Goal: Information Seeking & Learning: Learn about a topic

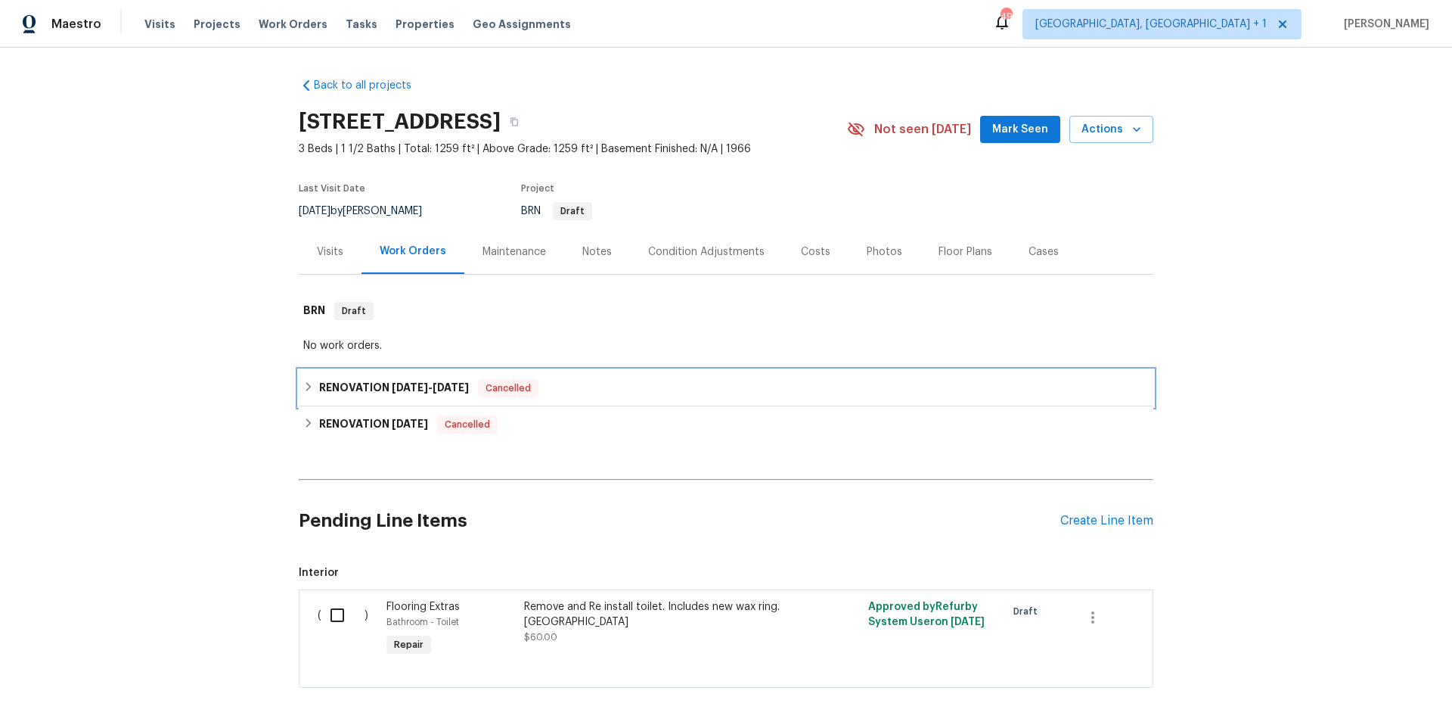
click at [657, 392] on div "RENOVATION [DATE] - [DATE] Cancelled" at bounding box center [726, 388] width 846 height 18
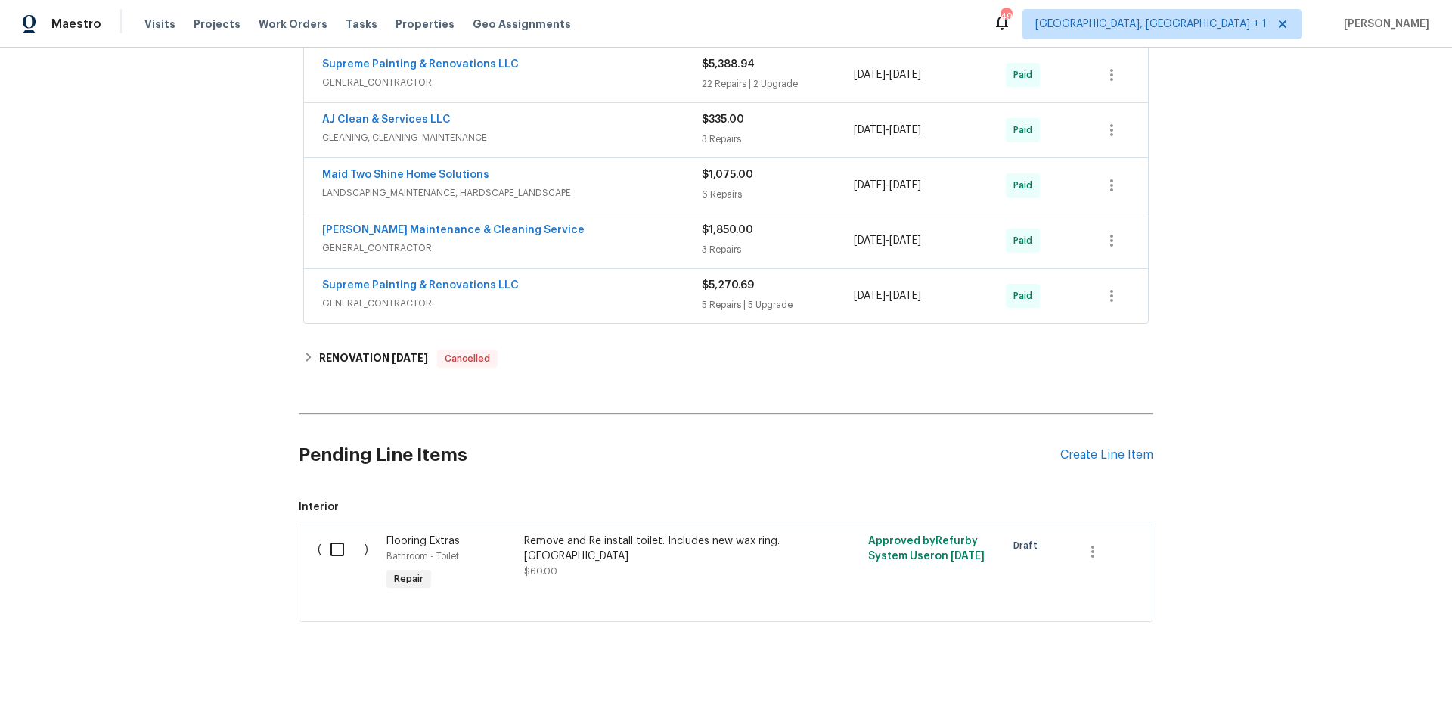
scroll to position [551, 0]
click at [533, 349] on div "RENOVATION [DATE] Cancelled" at bounding box center [726, 358] width 846 height 18
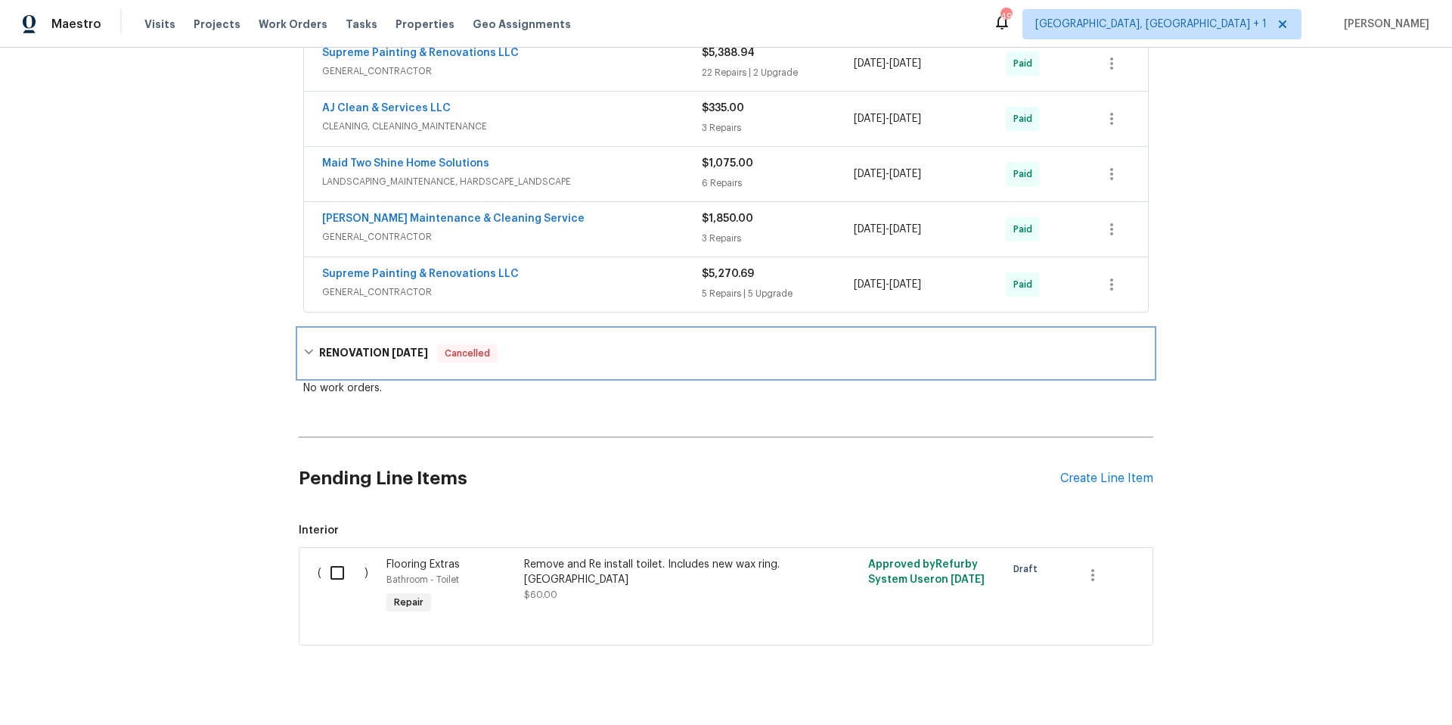
click at [533, 340] on div "RENOVATION [DATE] Cancelled" at bounding box center [726, 353] width 855 height 48
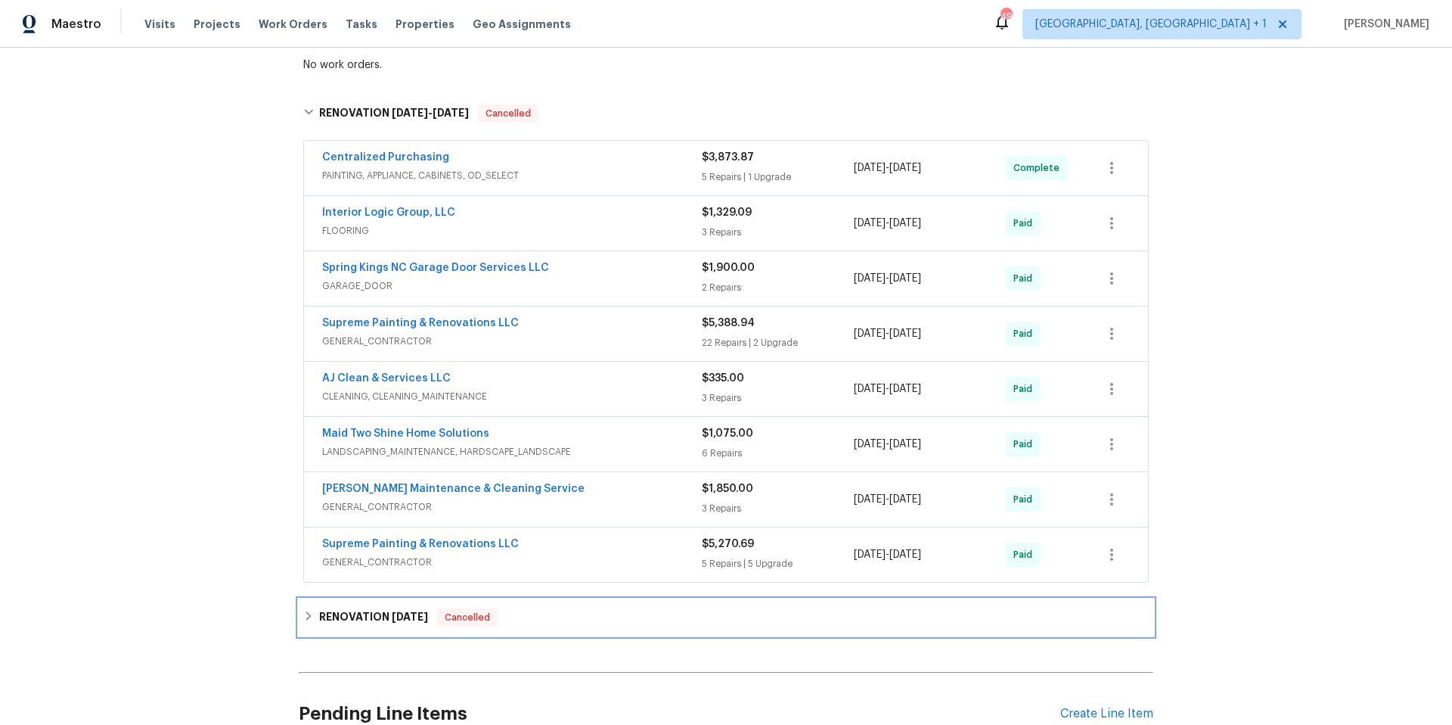
scroll to position [268, 0]
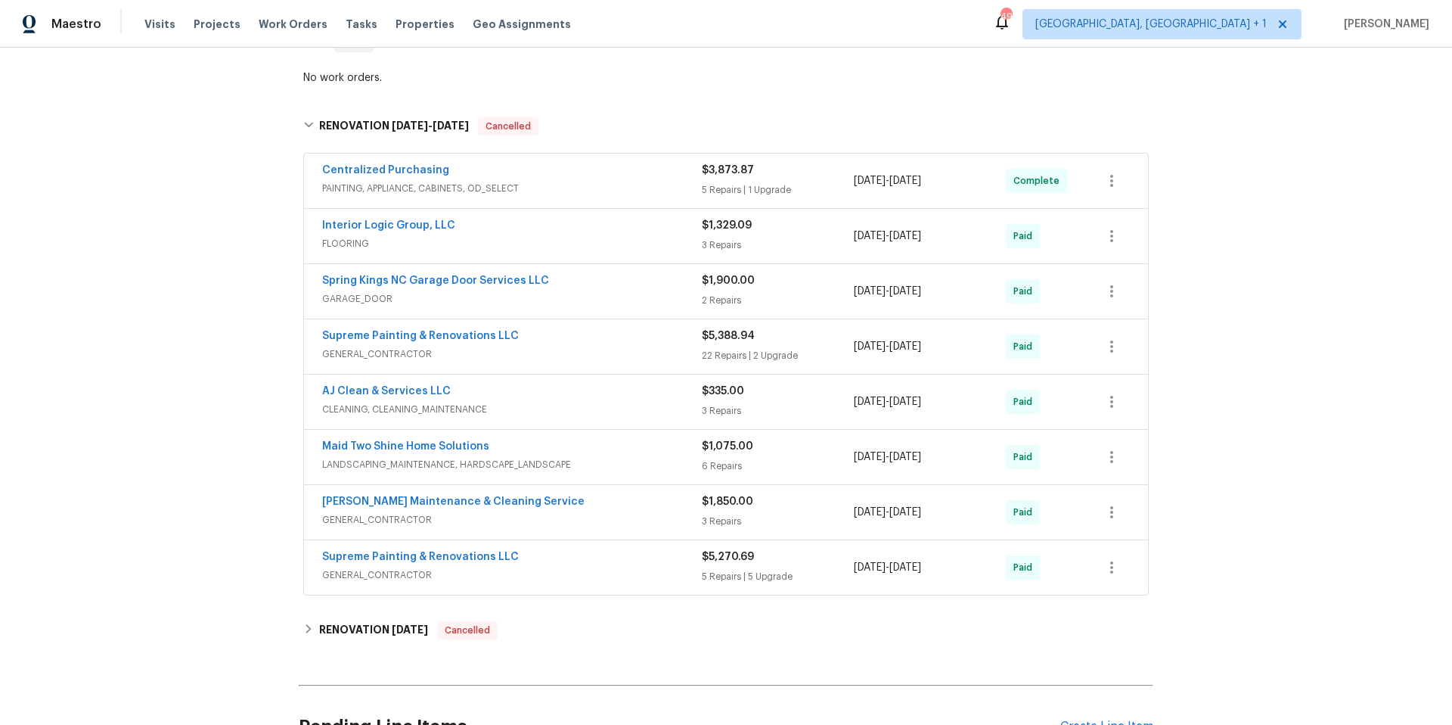
click at [588, 574] on span "GENERAL_CONTRACTOR" at bounding box center [512, 574] width 380 height 15
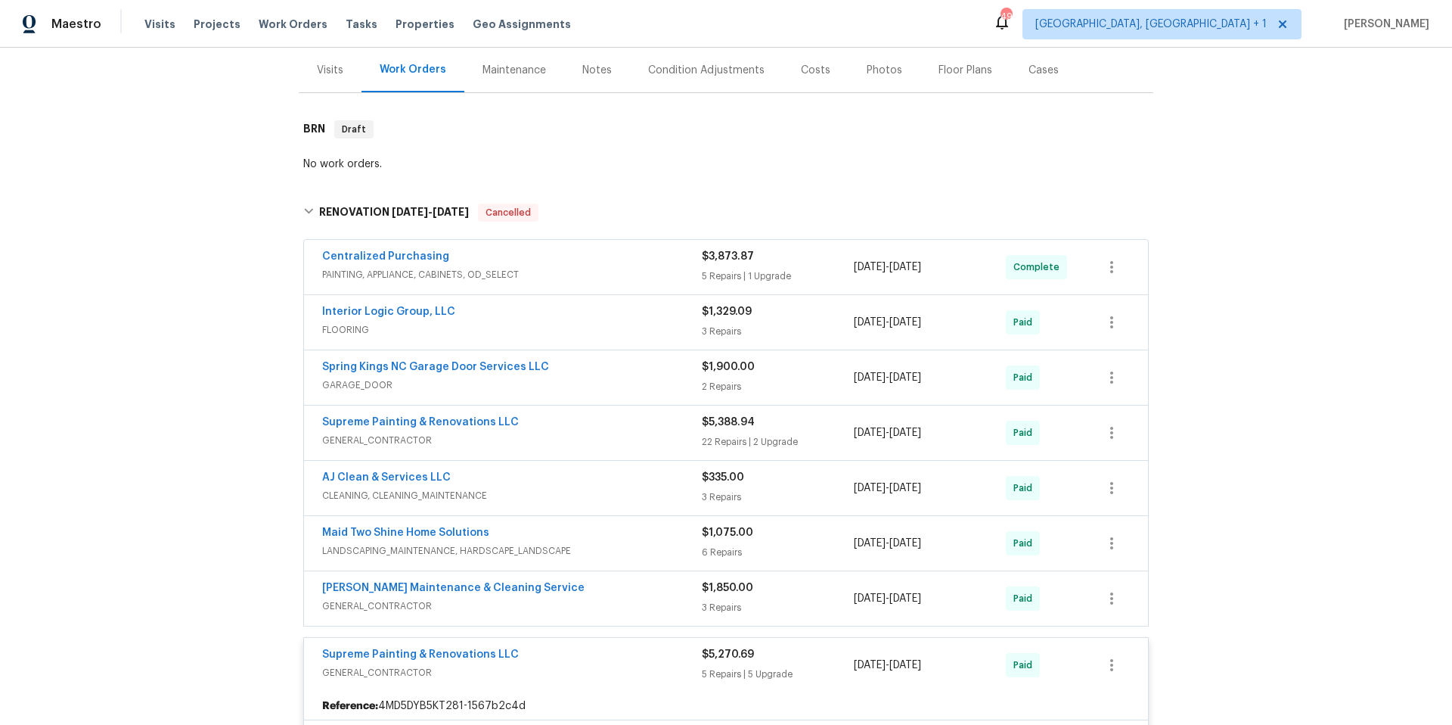
scroll to position [197, 0]
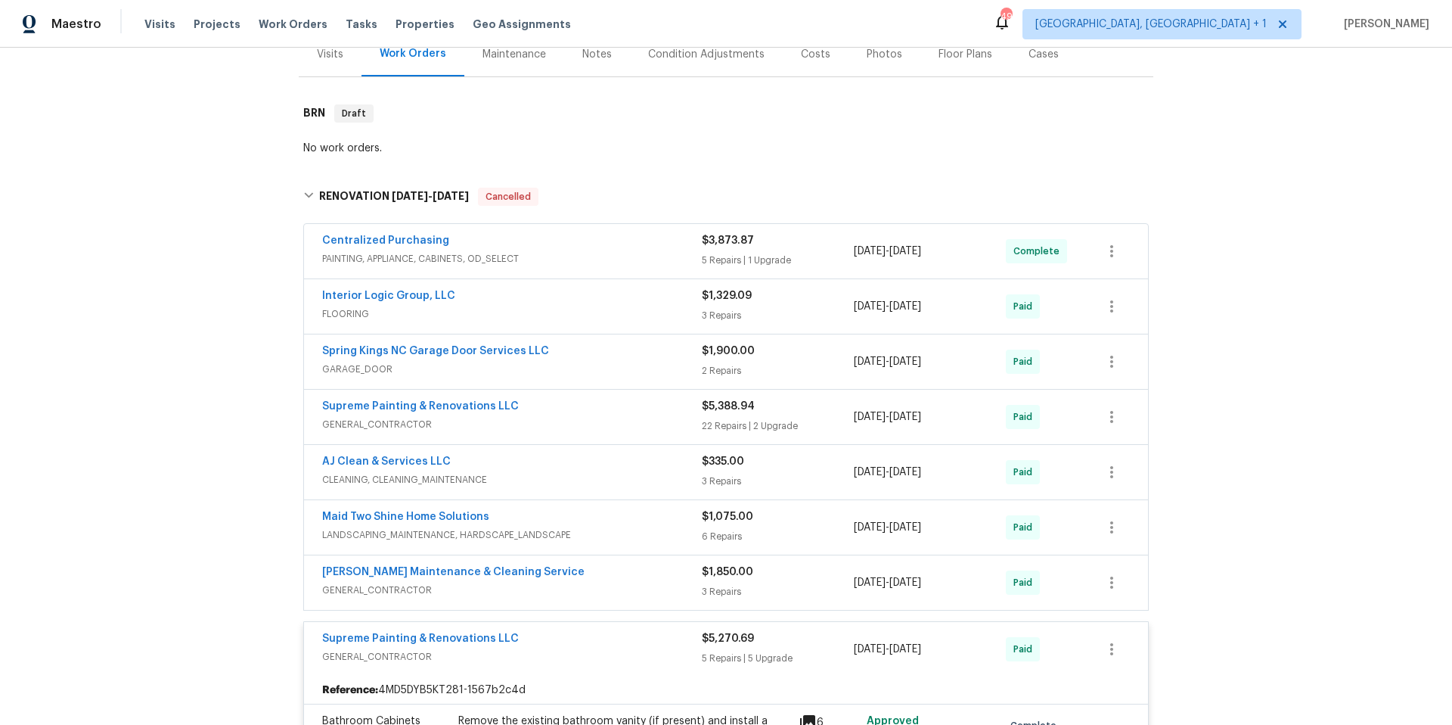
click at [556, 651] on span "GENERAL_CONTRACTOR" at bounding box center [512, 656] width 380 height 15
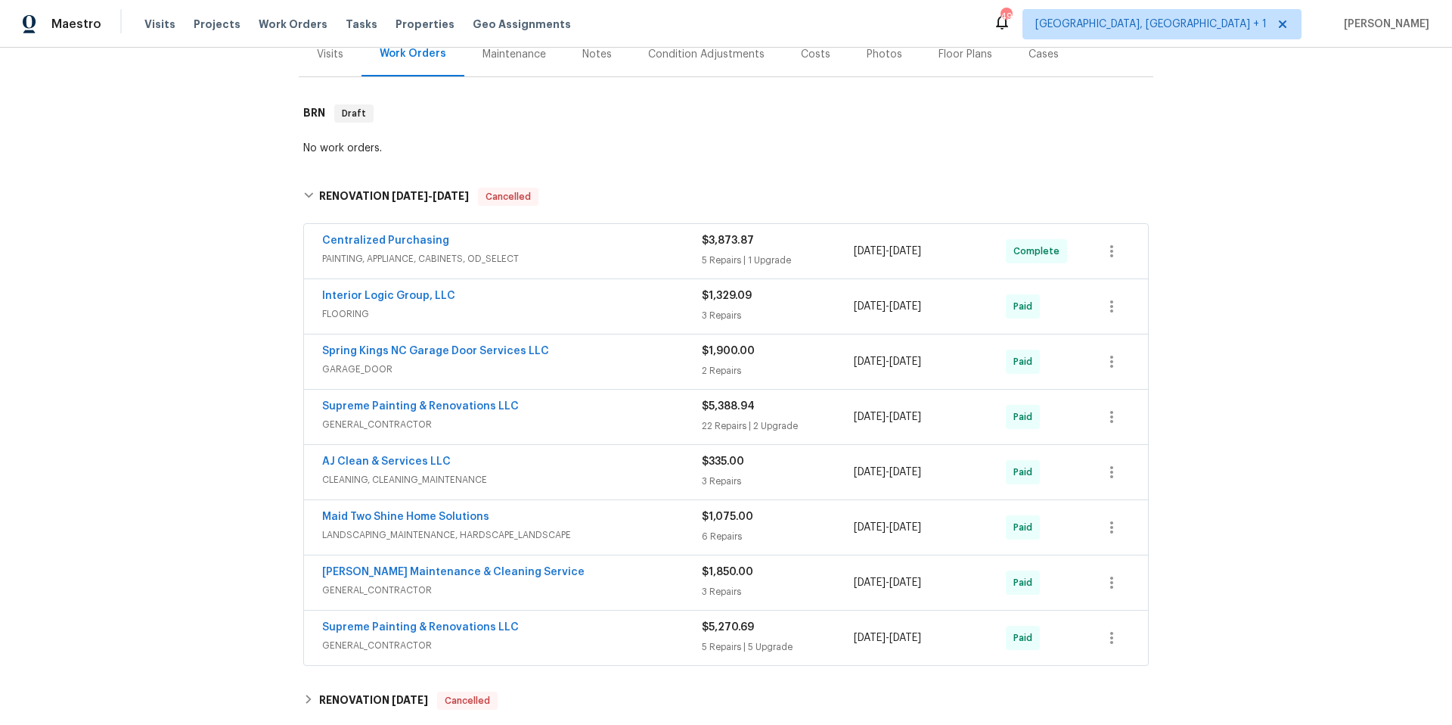
click at [571, 588] on span "GENERAL_CONTRACTOR" at bounding box center [512, 589] width 380 height 15
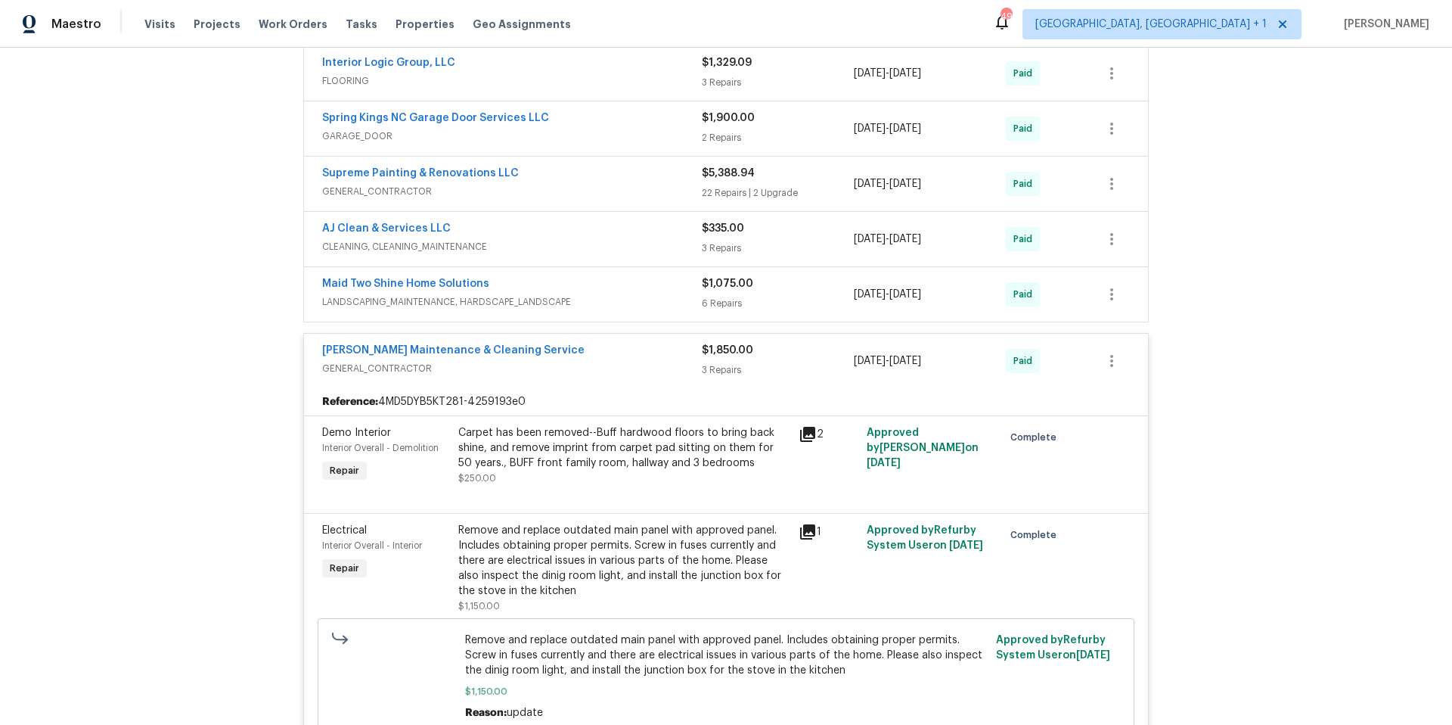
scroll to position [428, 0]
click at [601, 360] on div "Baker's Maintenance & Cleaning Service" at bounding box center [512, 354] width 380 height 18
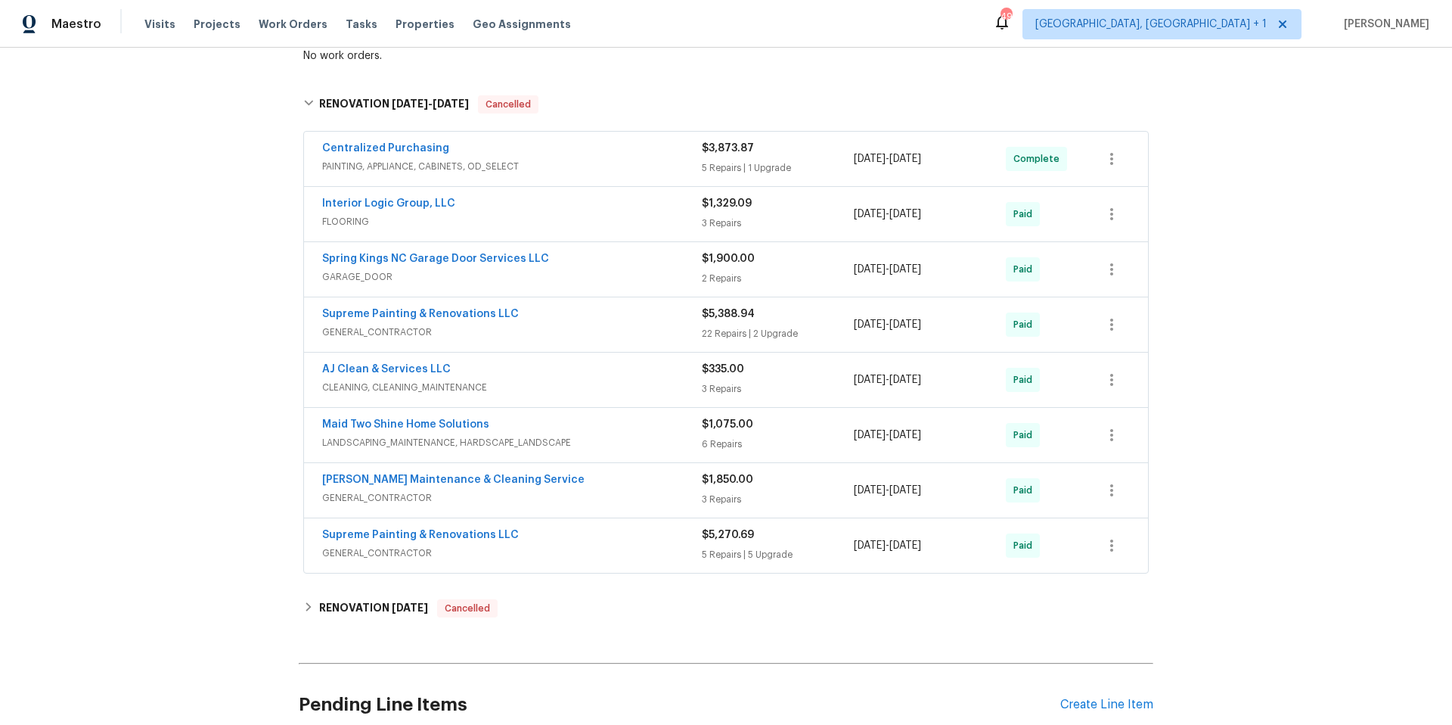
scroll to position [289, 0]
click at [569, 318] on div "Supreme Painting & Renovations LLC" at bounding box center [512, 316] width 380 height 18
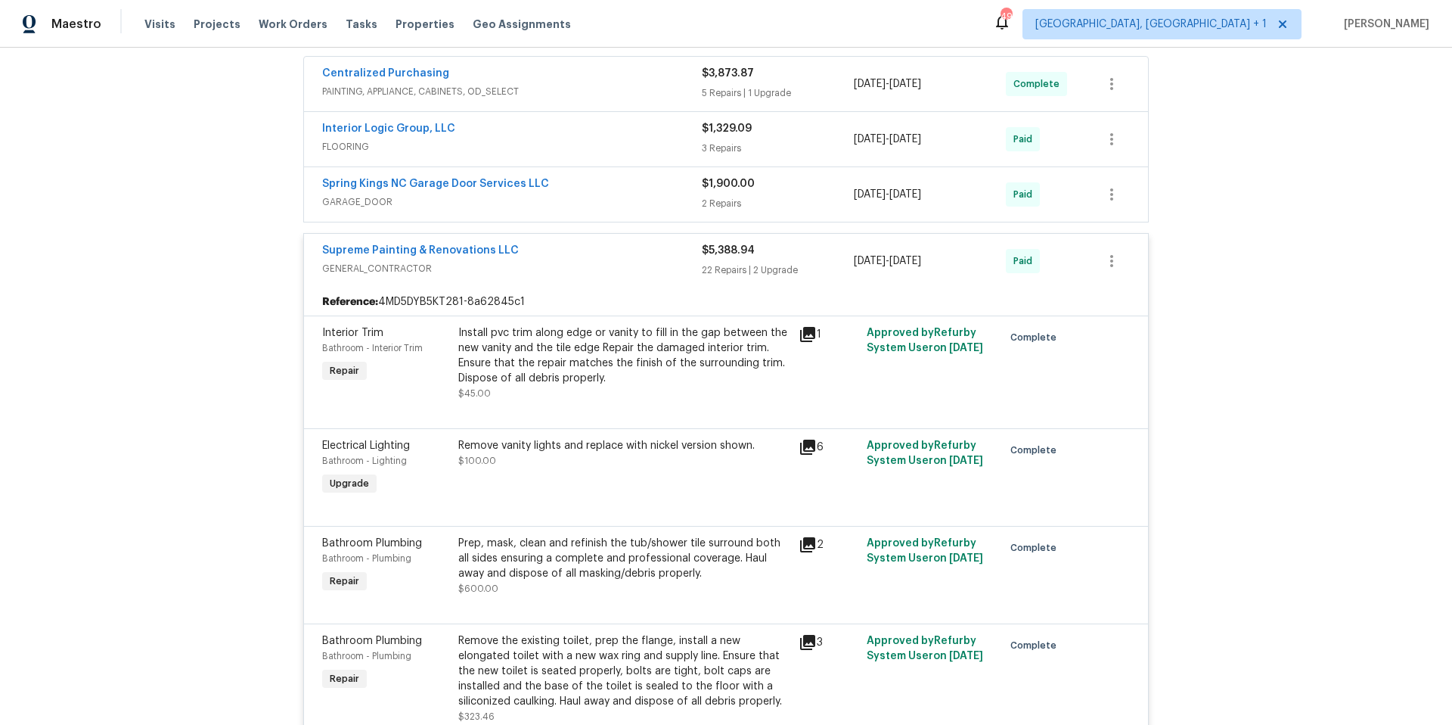
scroll to position [240, 0]
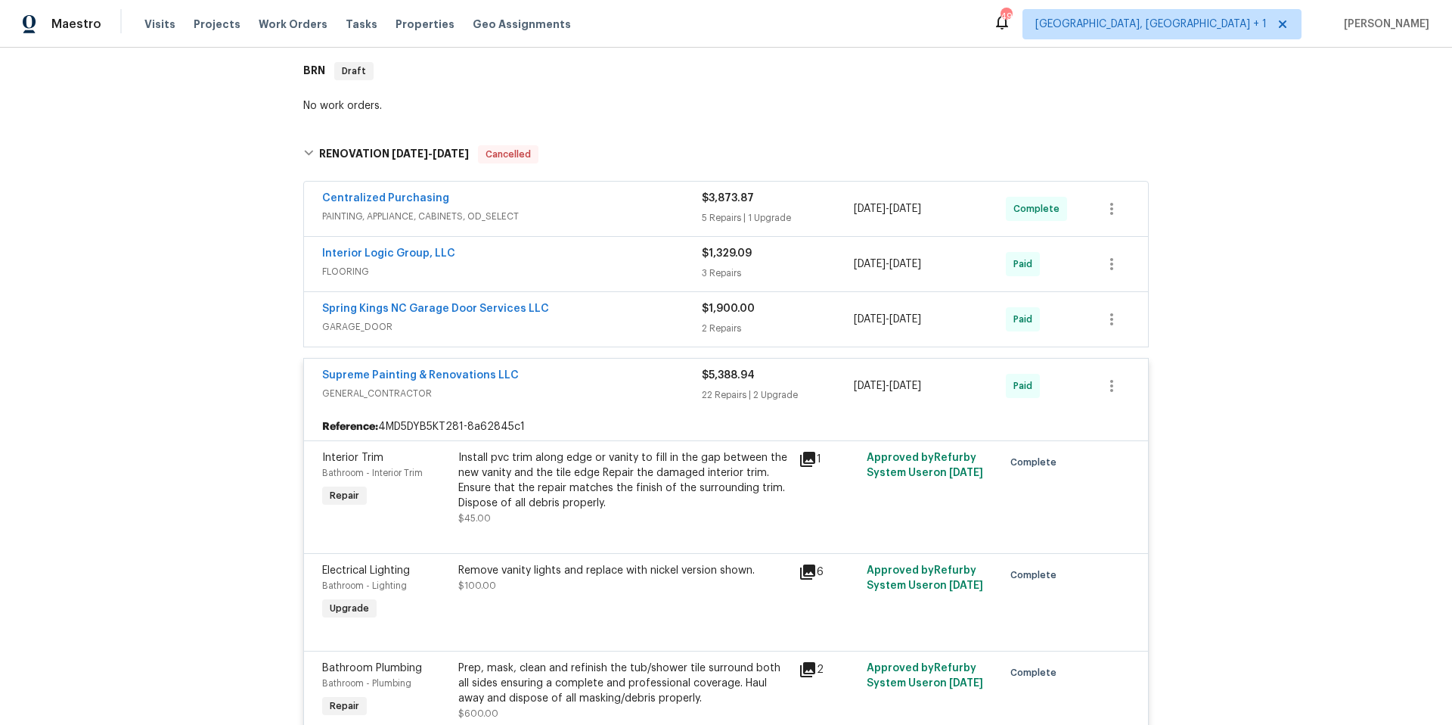
click at [568, 383] on div "Supreme Painting & Renovations LLC" at bounding box center [512, 377] width 380 height 18
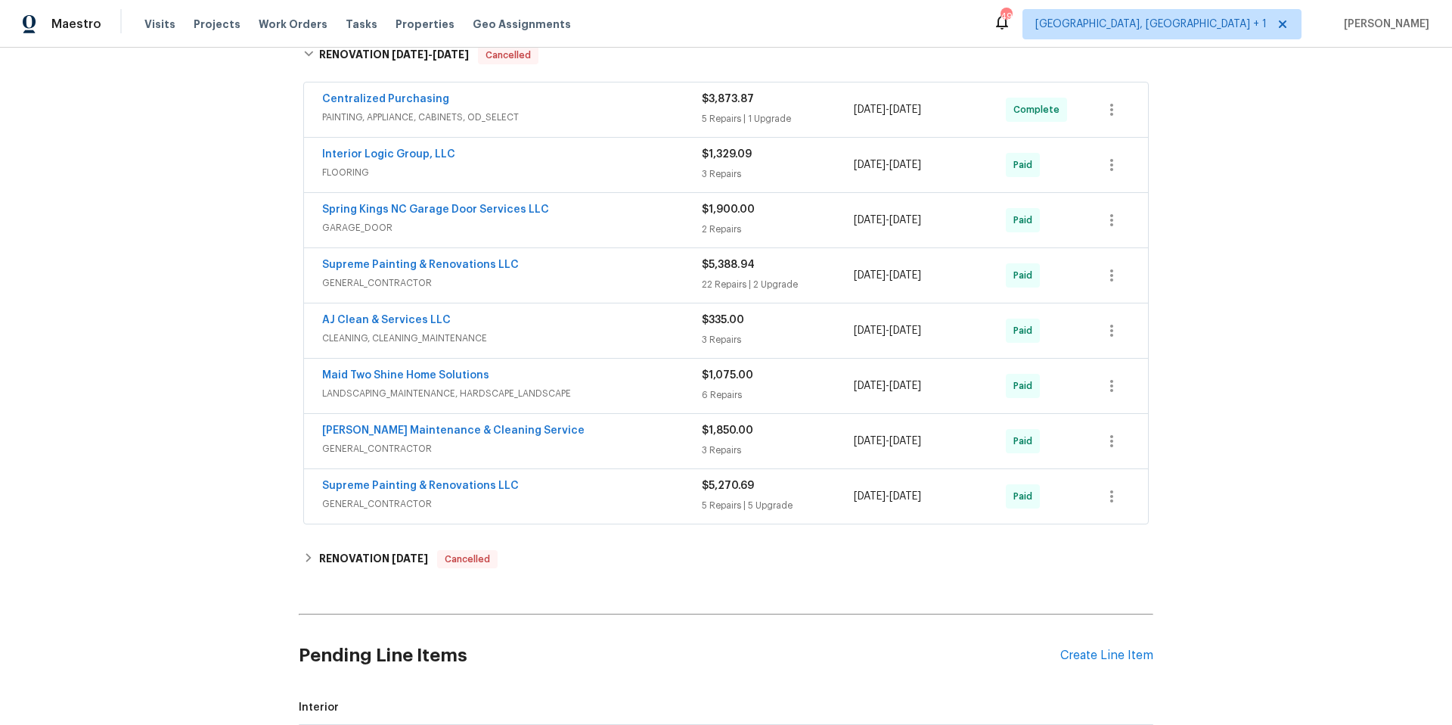
scroll to position [0, 0]
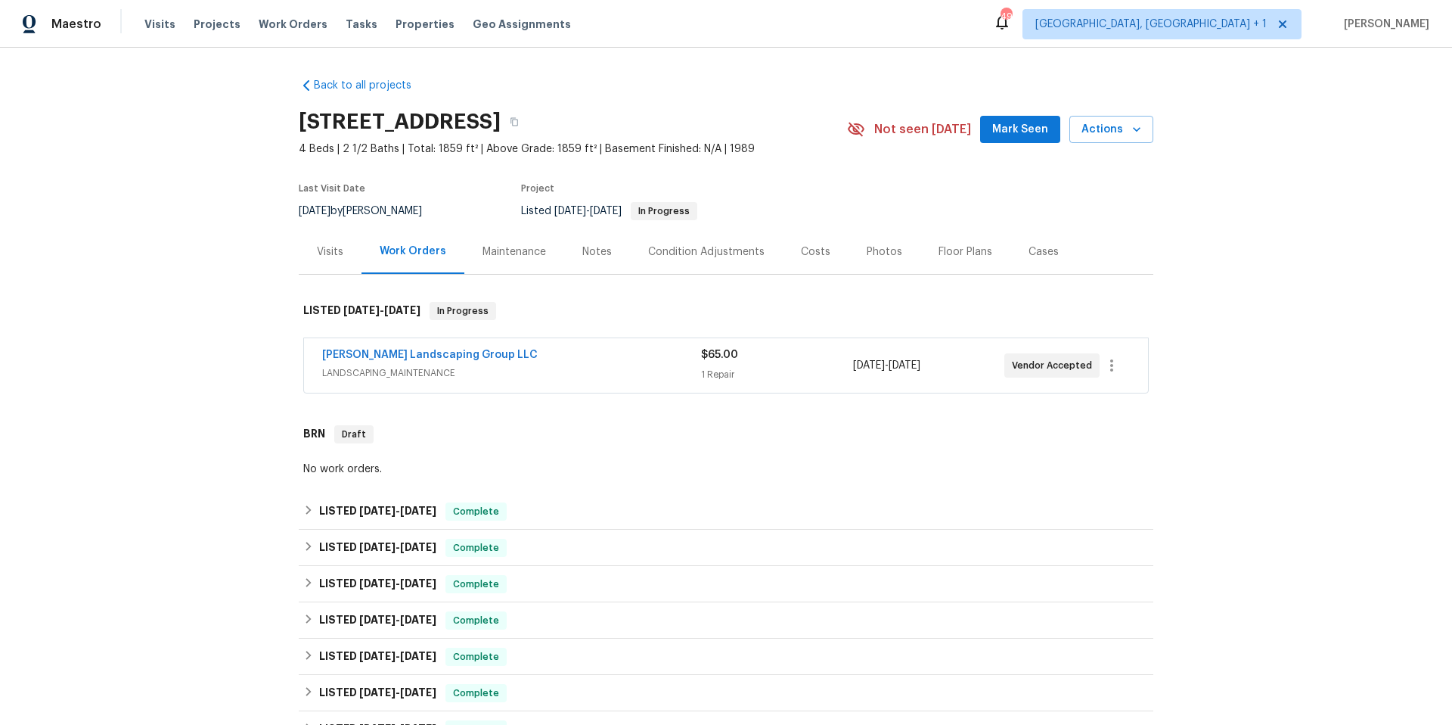
click at [573, 365] on span "LANDSCAPING_MAINTENANCE" at bounding box center [511, 372] width 379 height 15
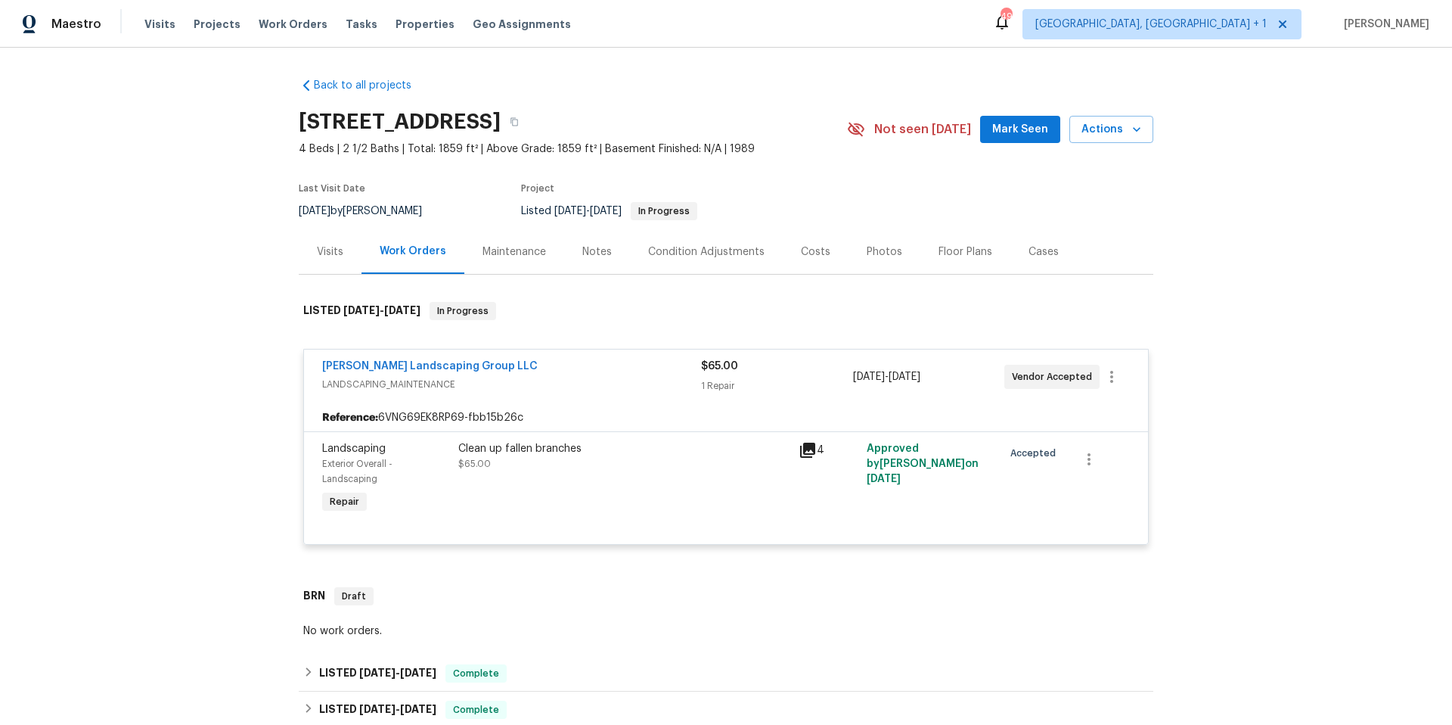
click at [573, 365] on div "Sandoval Landscaping Group LLC" at bounding box center [511, 368] width 379 height 18
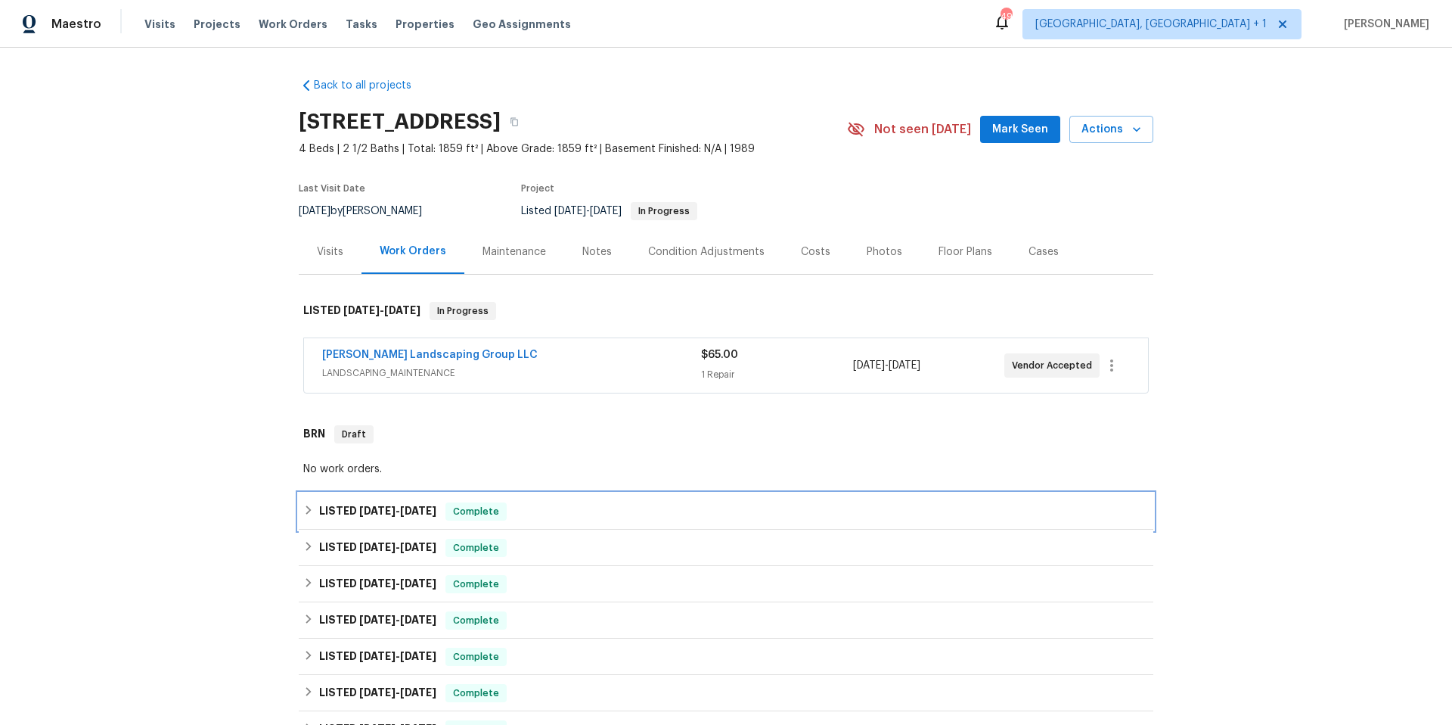
click at [588, 520] on div "LISTED 7/28/25 - 8/4/25 Complete" at bounding box center [726, 511] width 846 height 18
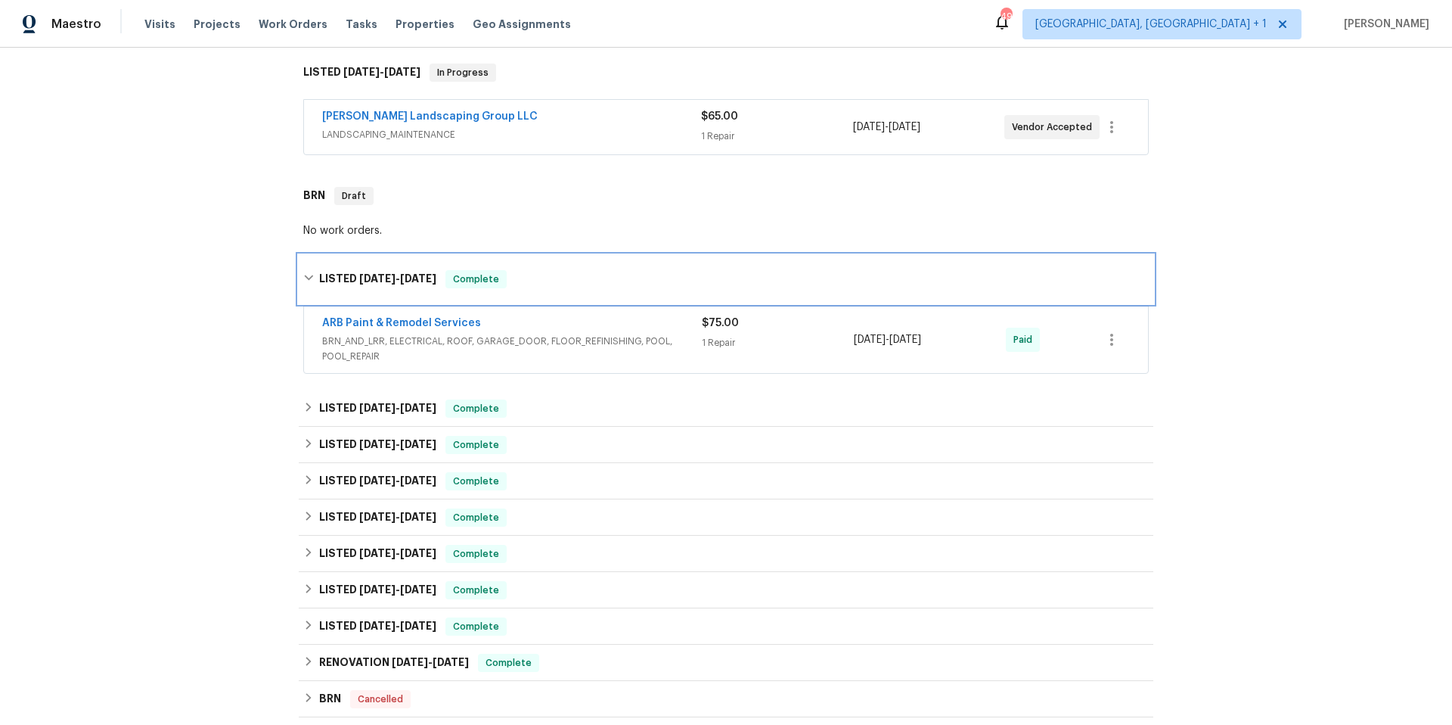
scroll to position [245, 0]
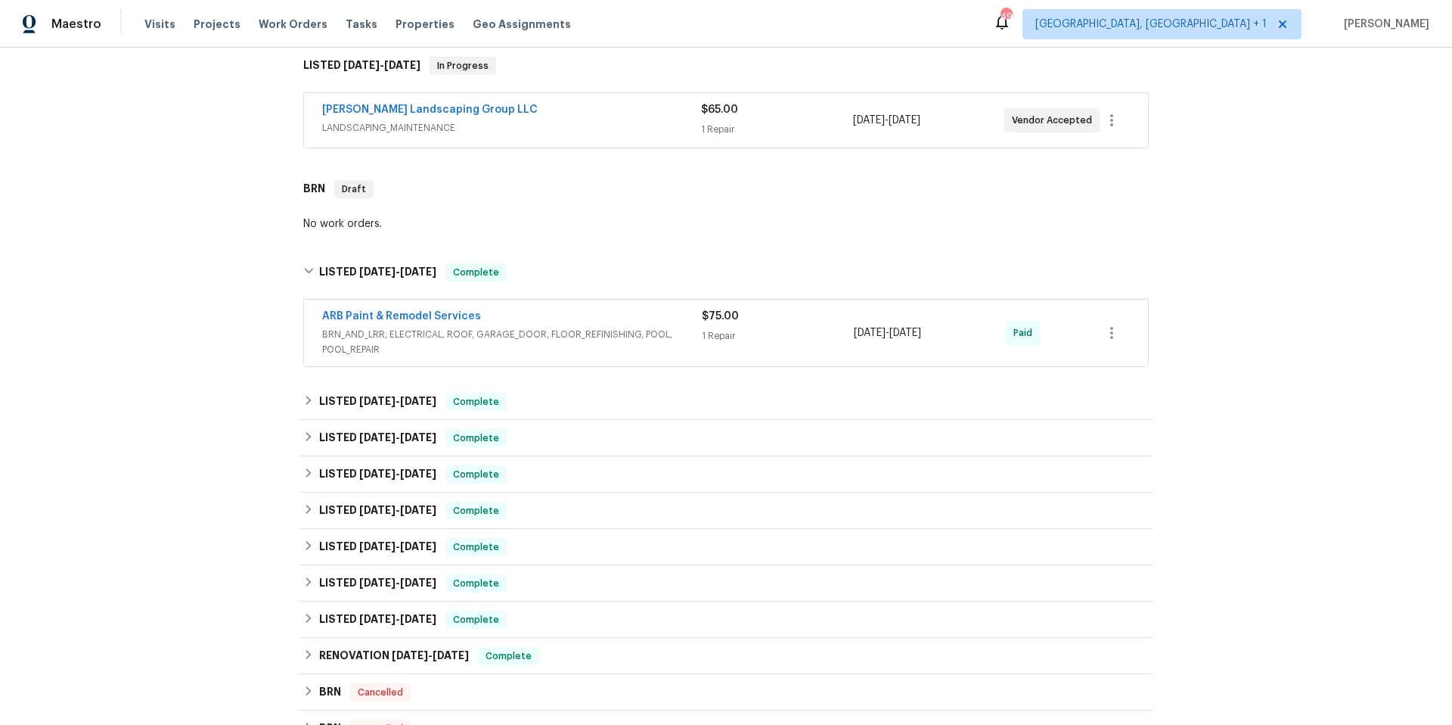
click at [654, 313] on div "ARB Paint & Remodel Services" at bounding box center [512, 318] width 380 height 18
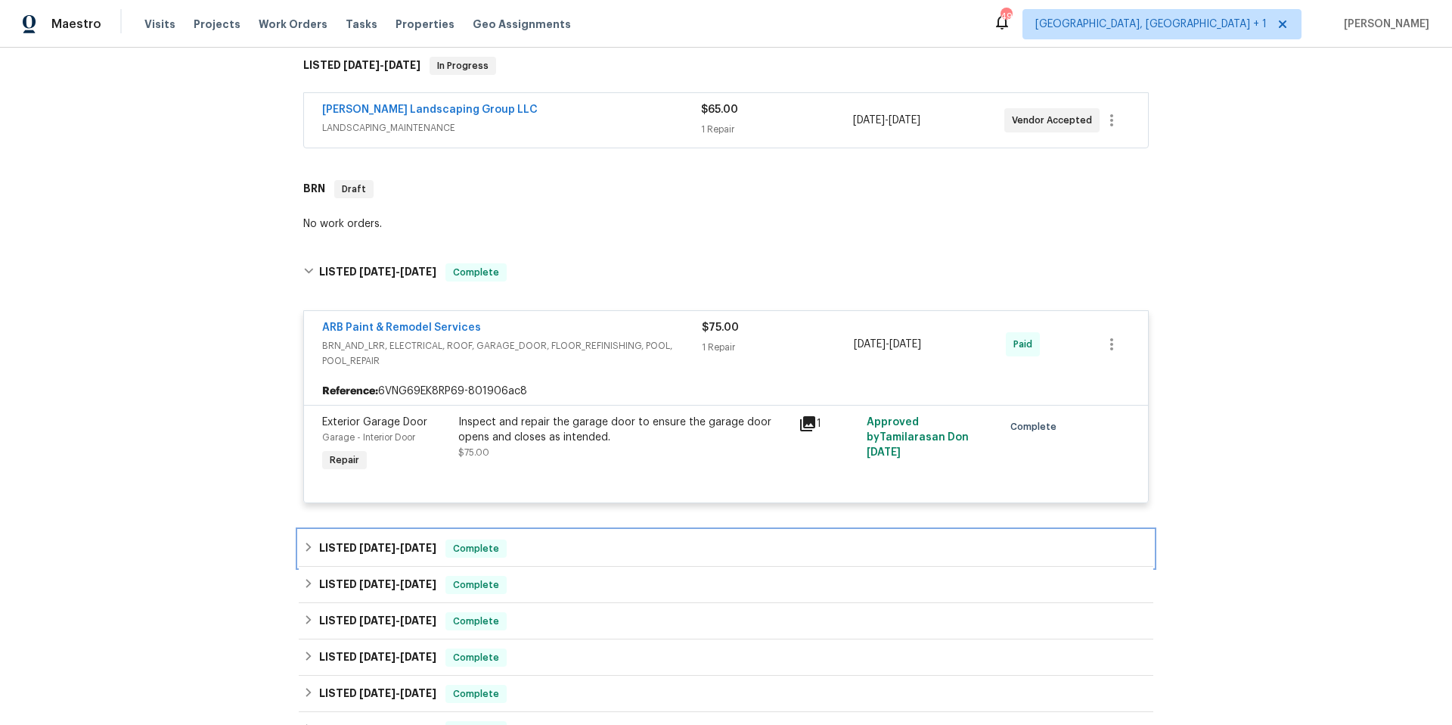
click at [576, 532] on div "LISTED 7/24/25 - 7/26/25 Complete" at bounding box center [726, 548] width 855 height 36
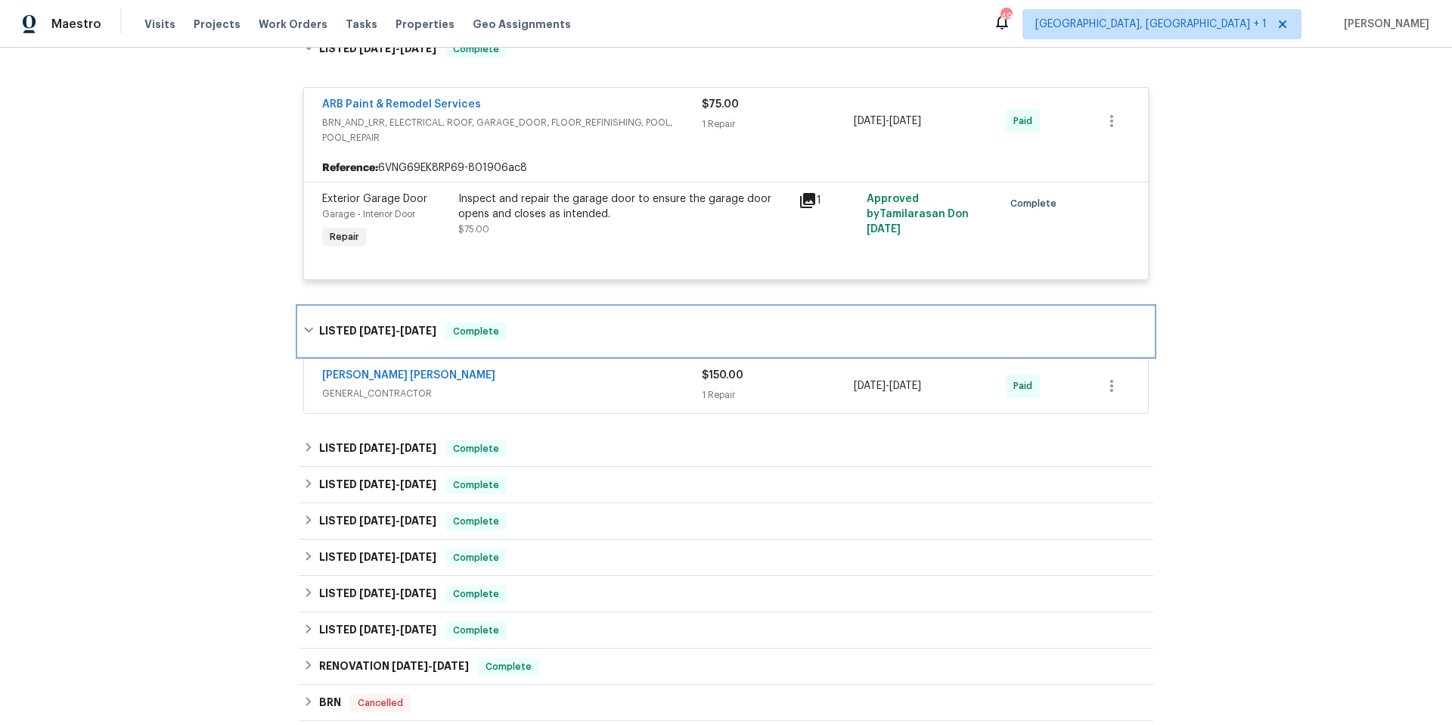
scroll to position [486, 0]
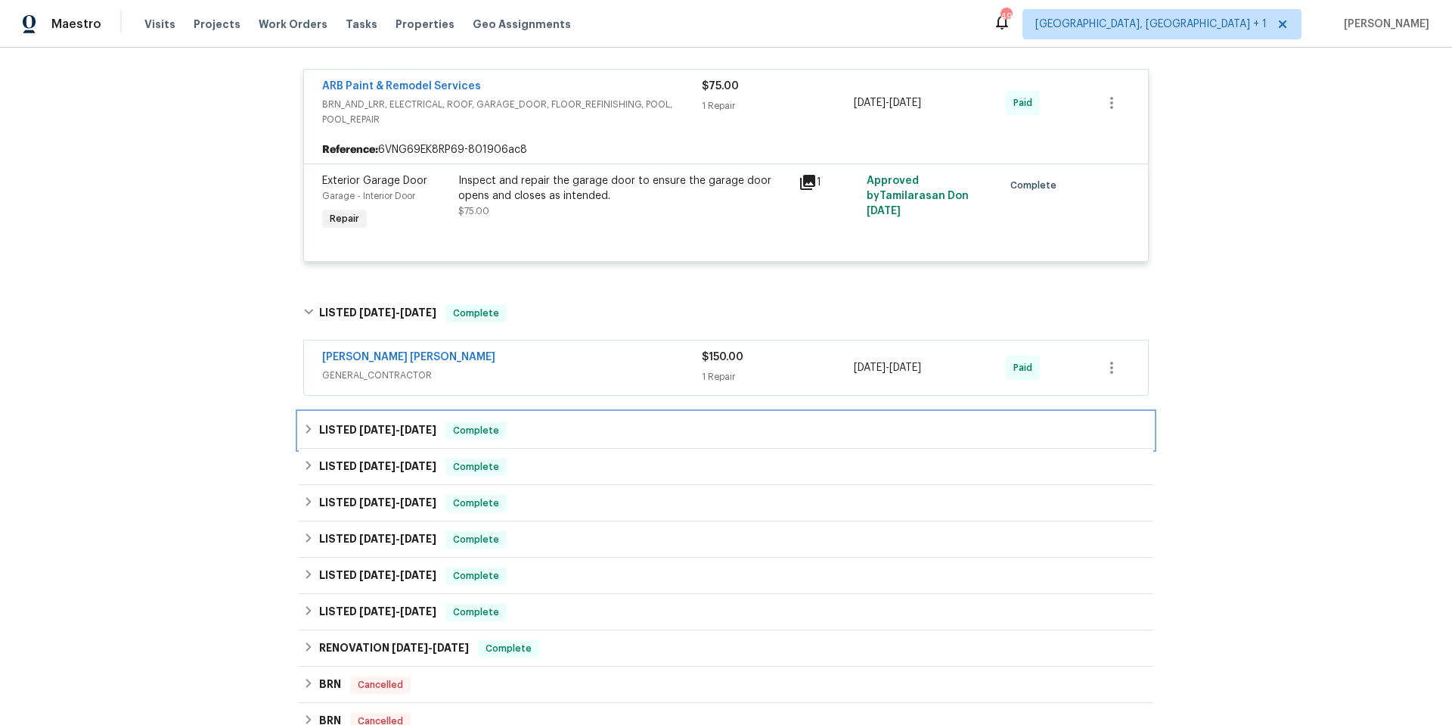
click at [567, 427] on div "LISTED 7/1/25 - 7/4/25 Complete" at bounding box center [726, 430] width 846 height 18
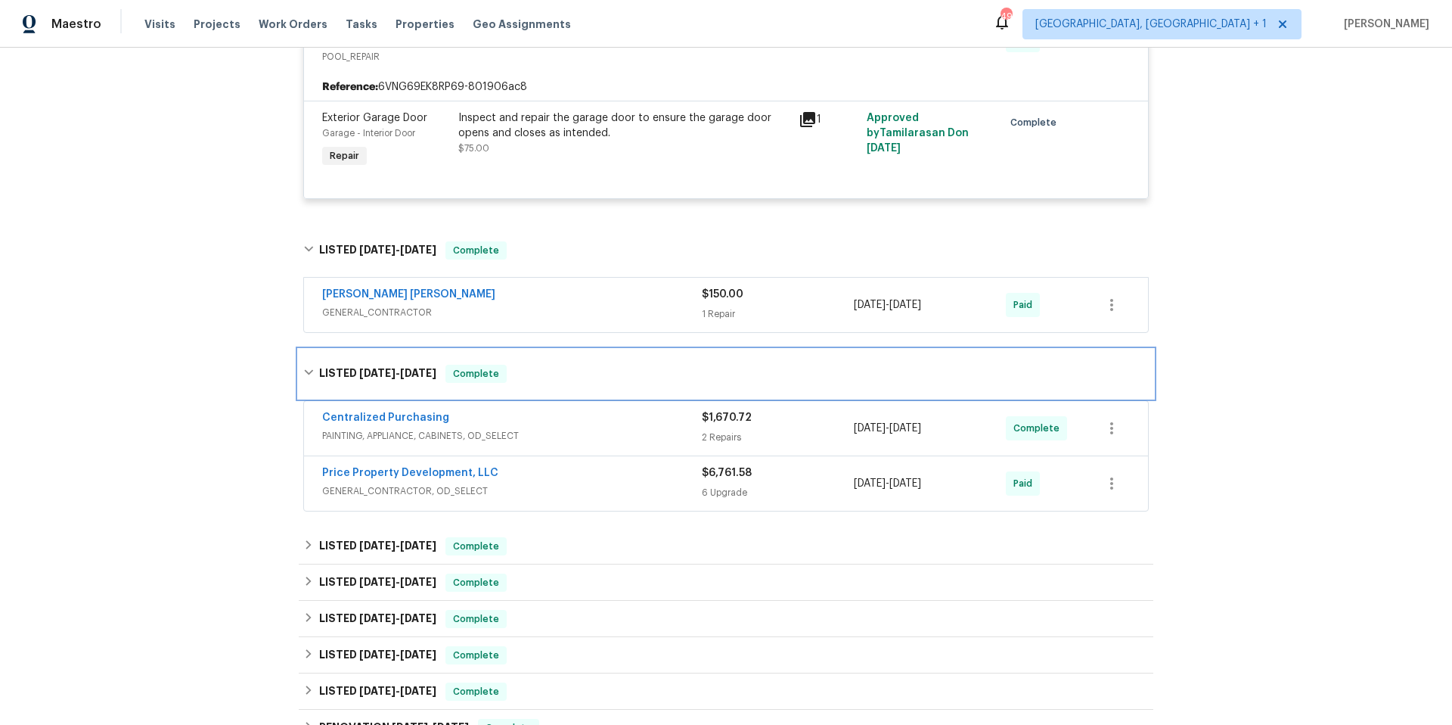
scroll to position [769, 0]
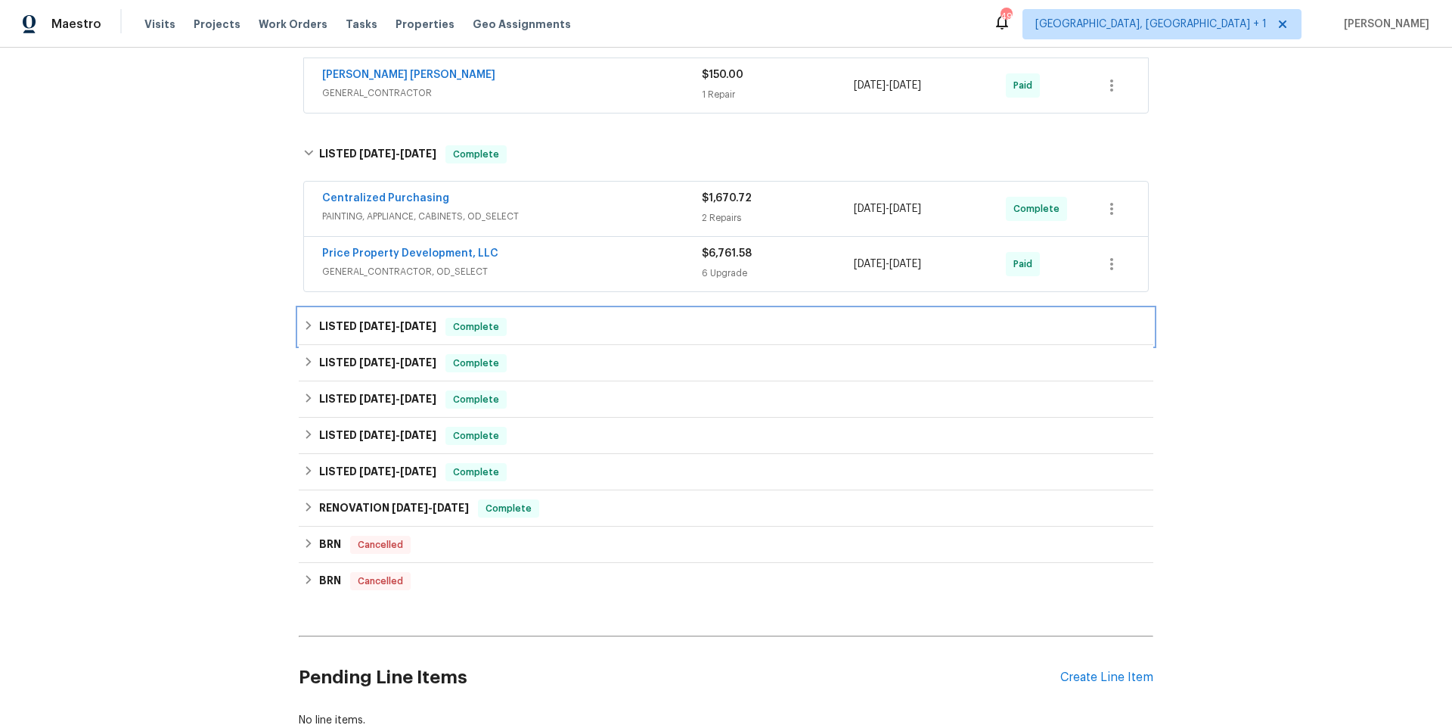
click at [582, 324] on div "LISTED 5/28/25 - 6/13/25 Complete" at bounding box center [726, 327] width 846 height 18
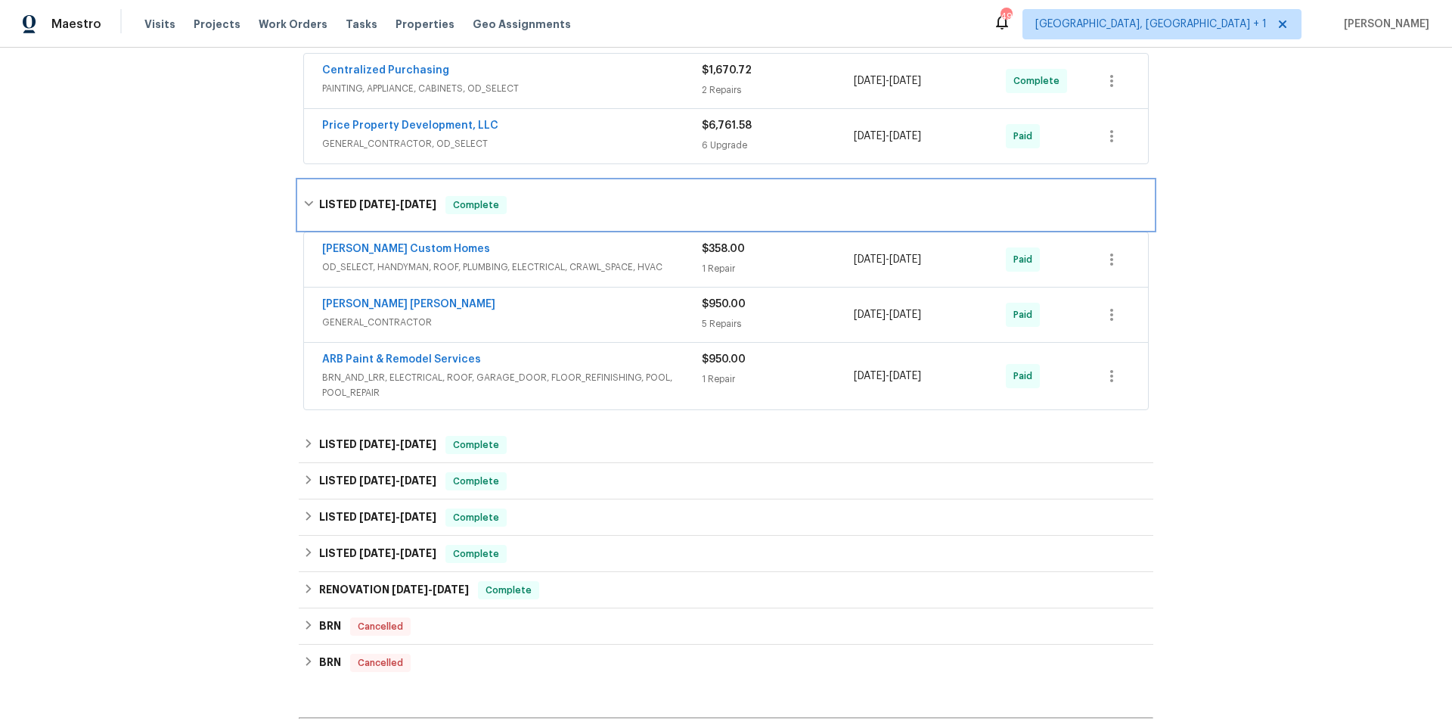
scroll to position [897, 0]
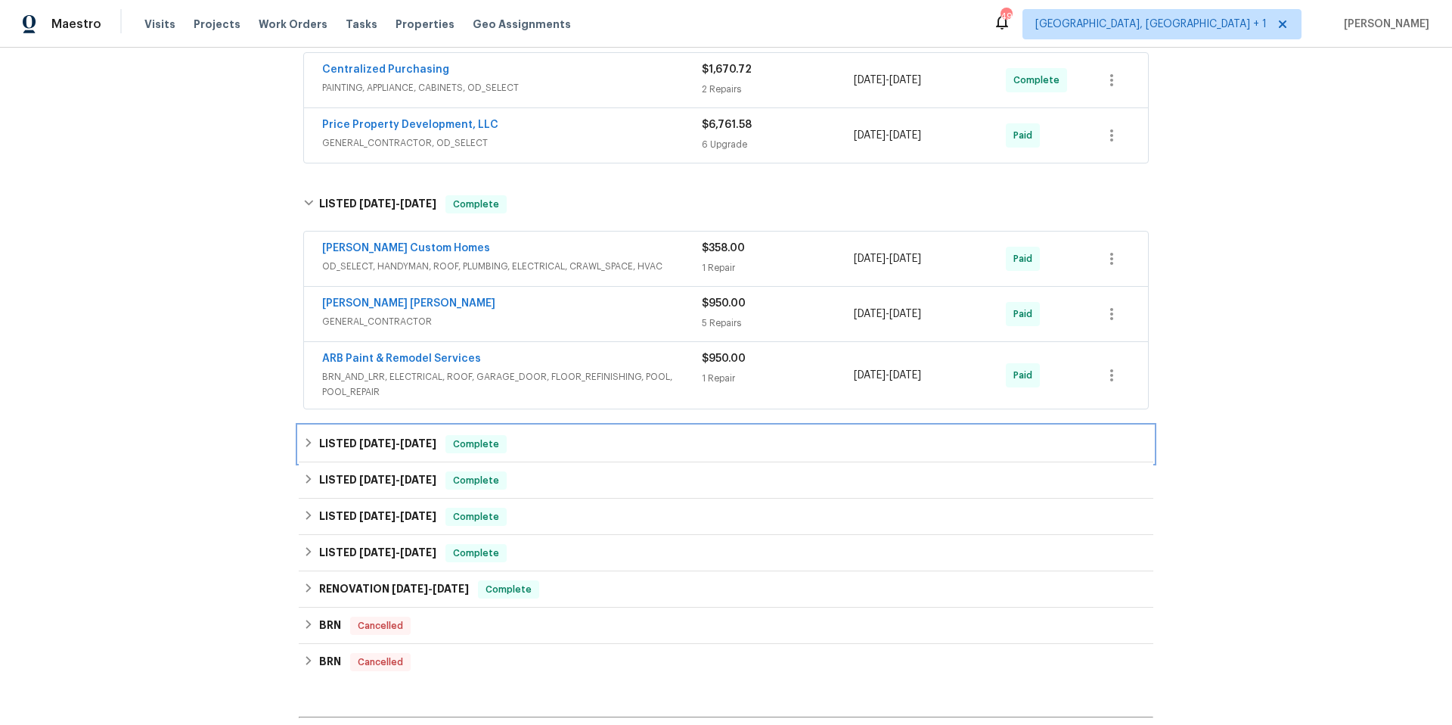
click at [613, 447] on div "LISTED 3/31/25 - 4/24/25 Complete" at bounding box center [726, 444] width 846 height 18
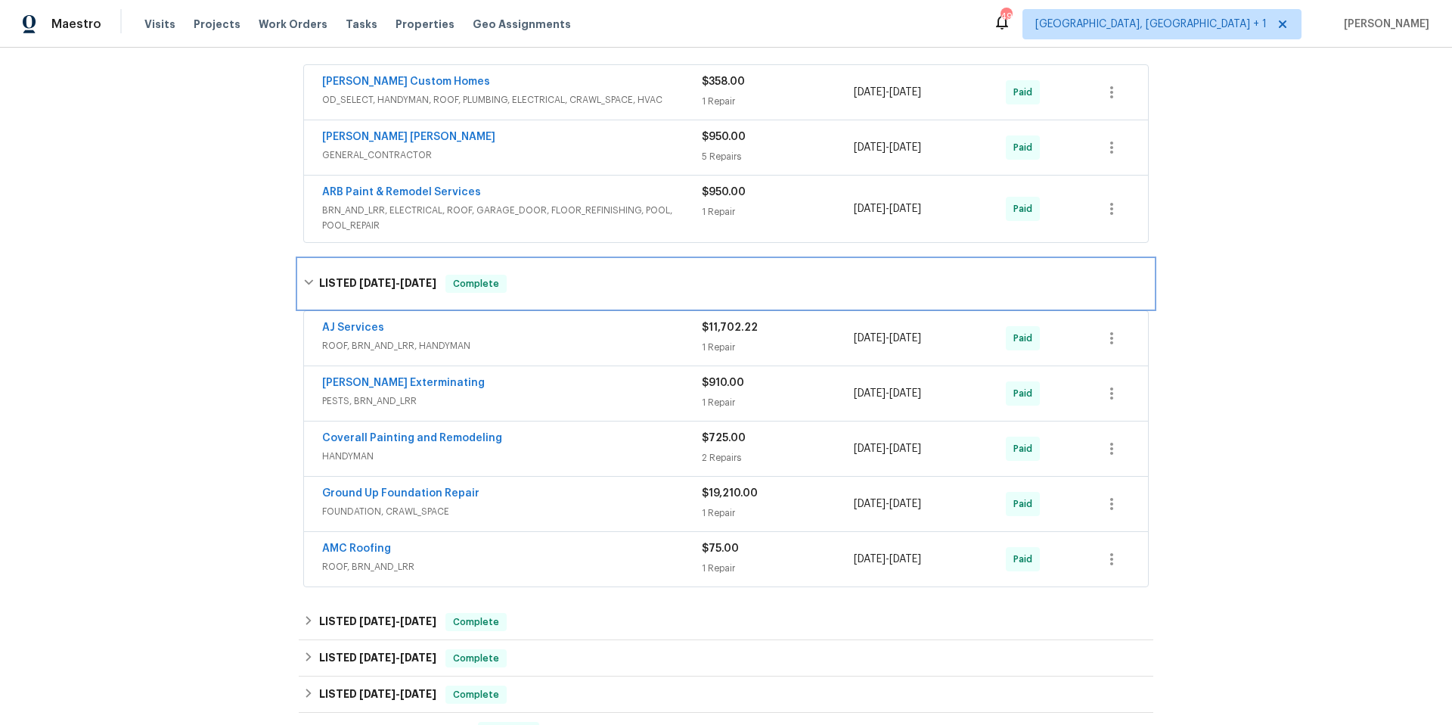
scroll to position [1126, 0]
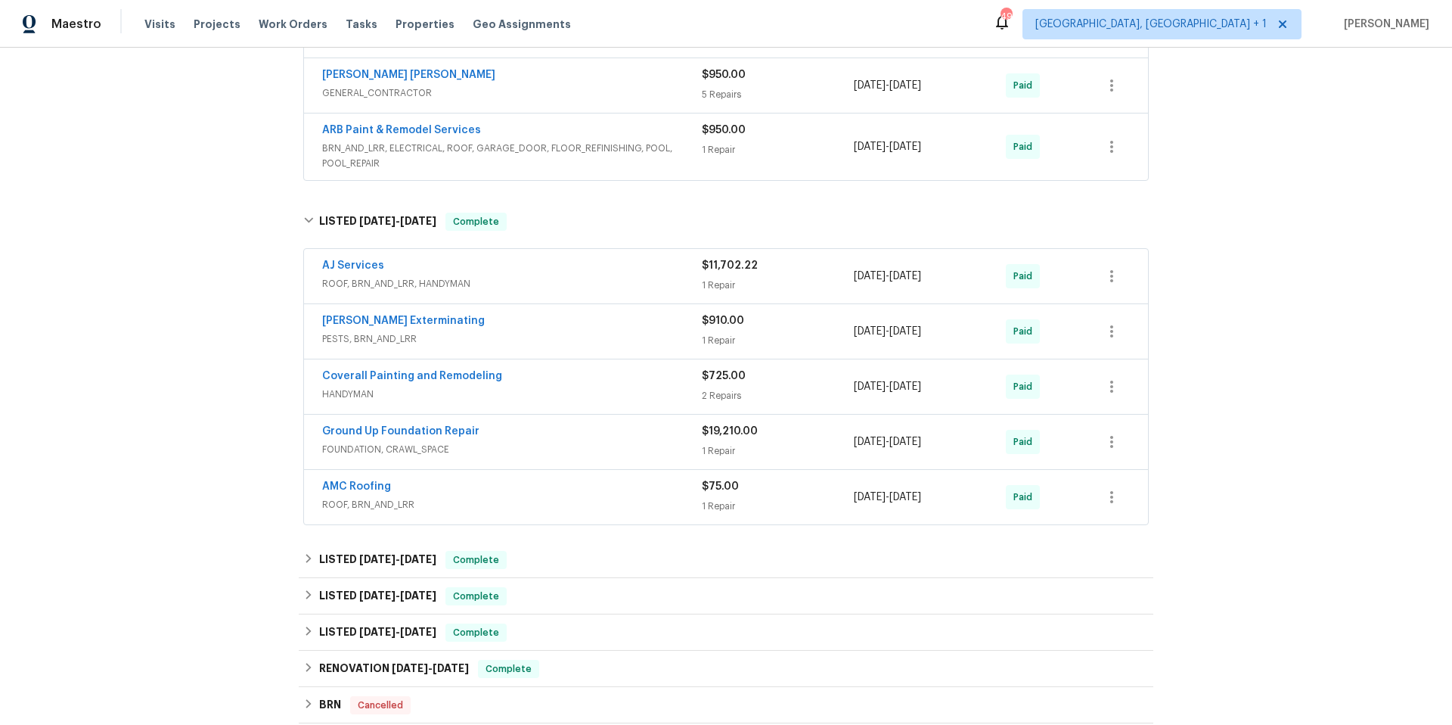
click at [562, 335] on span "PESTS, BRN_AND_LRR" at bounding box center [512, 338] width 380 height 15
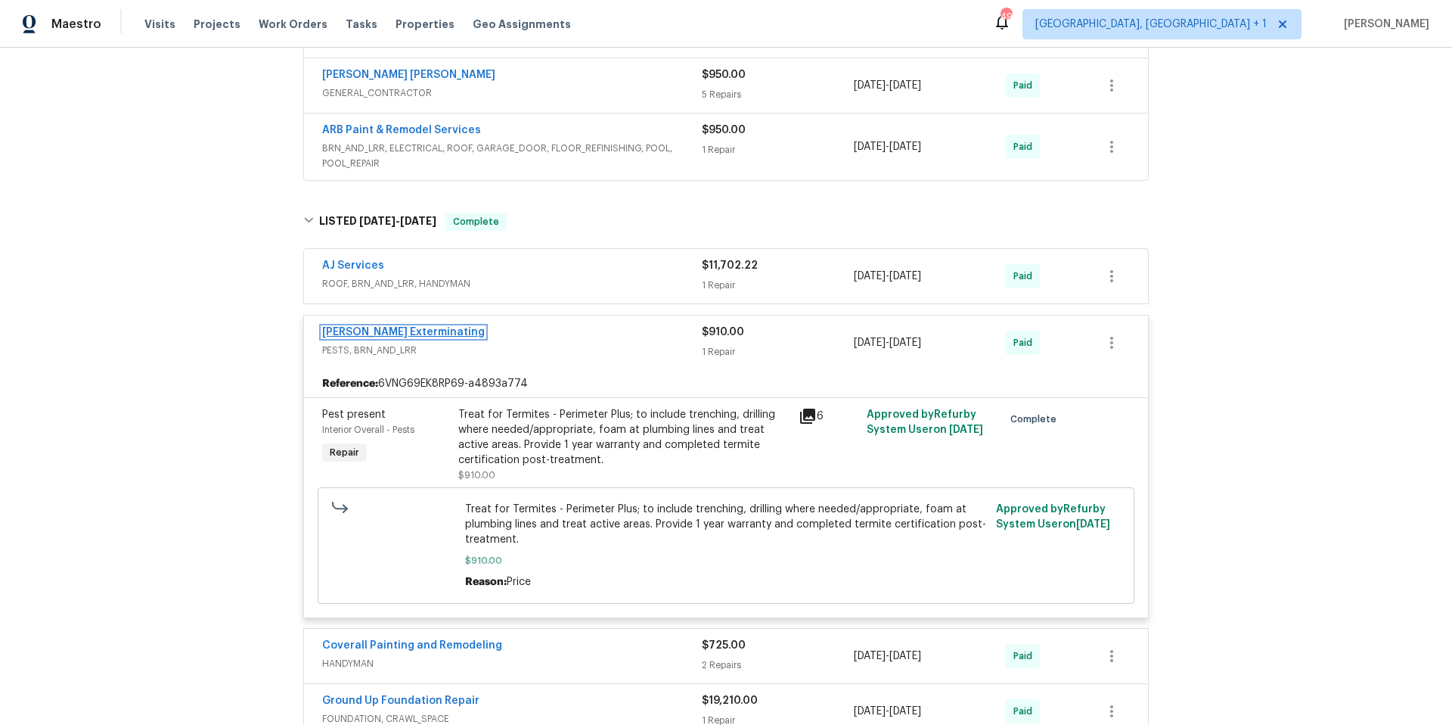
click at [410, 331] on link "Belle Meade Exterminating" at bounding box center [403, 332] width 163 height 11
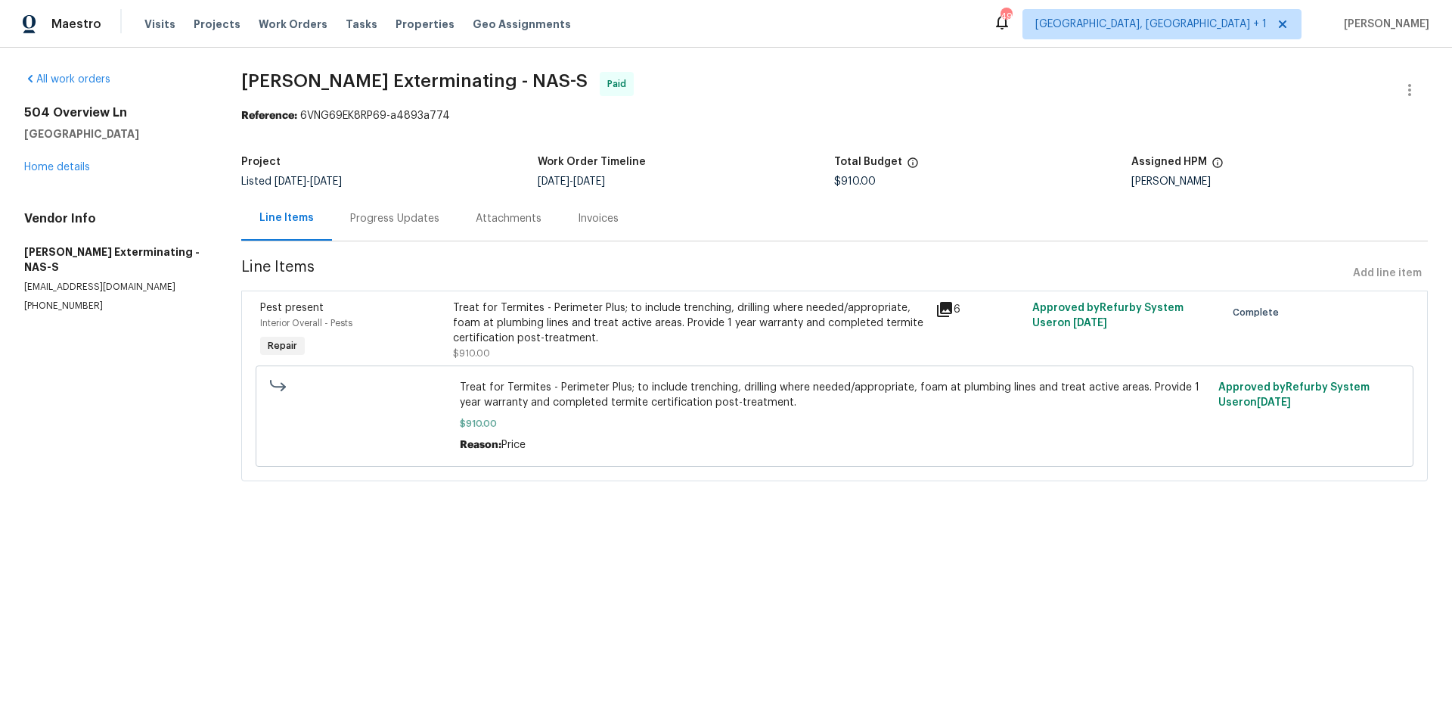
click at [408, 212] on div "Progress Updates" at bounding box center [394, 218] width 89 height 15
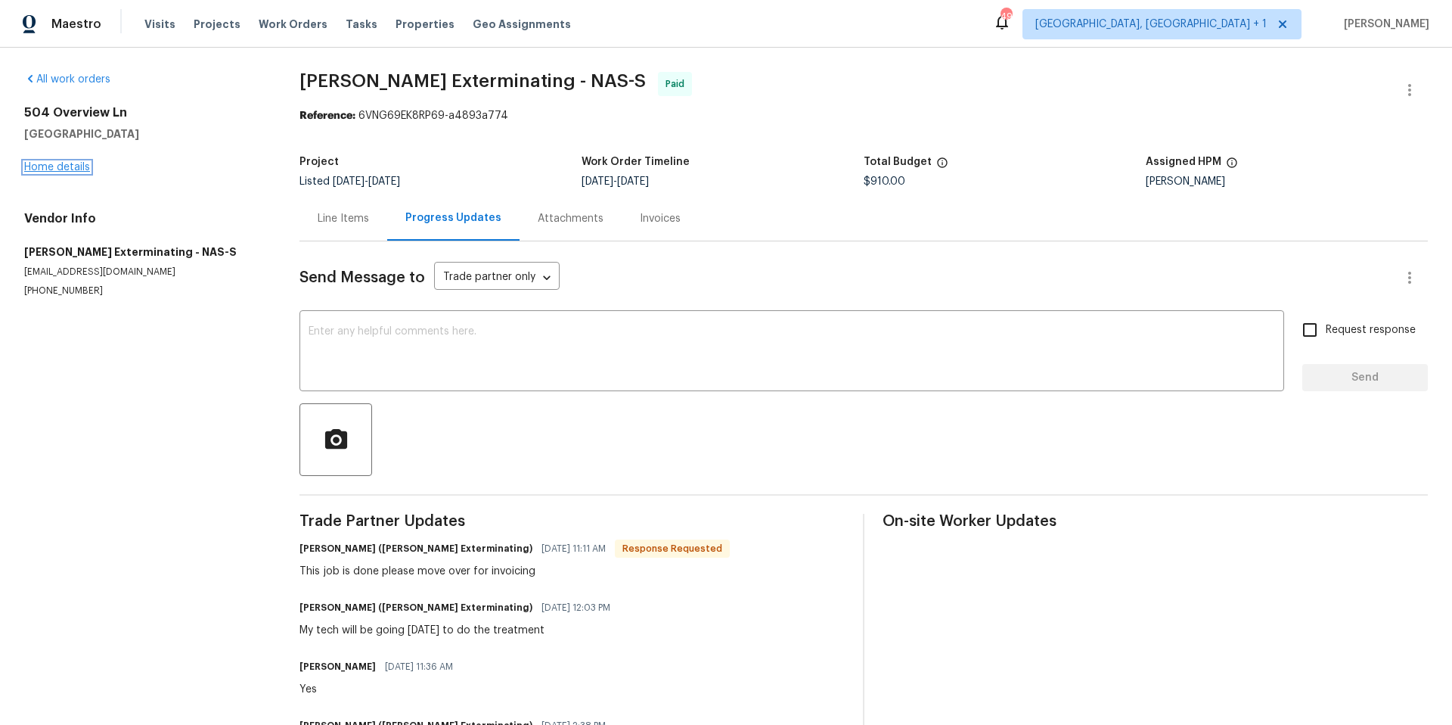
click at [64, 164] on link "Home details" at bounding box center [57, 167] width 66 height 11
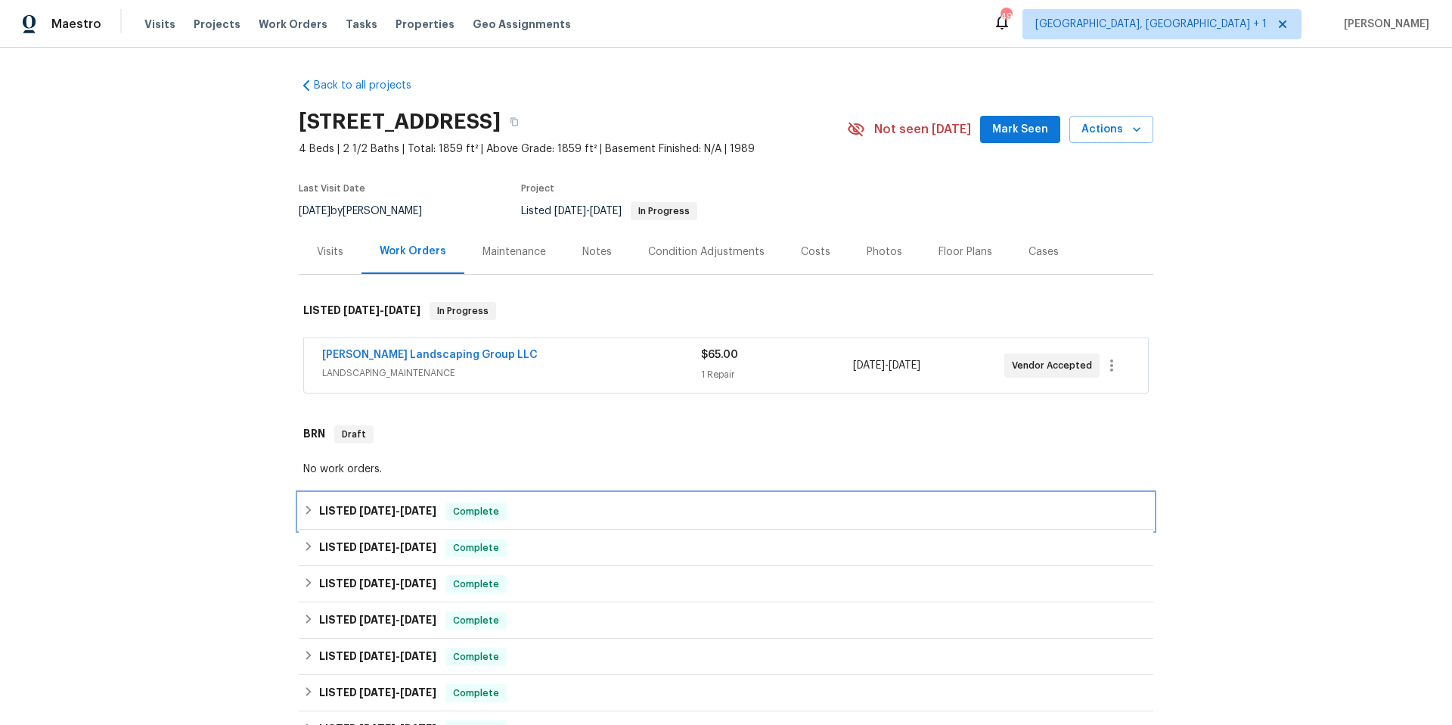
click at [571, 510] on div "LISTED 7/28/25 - 8/4/25 Complete" at bounding box center [726, 511] width 846 height 18
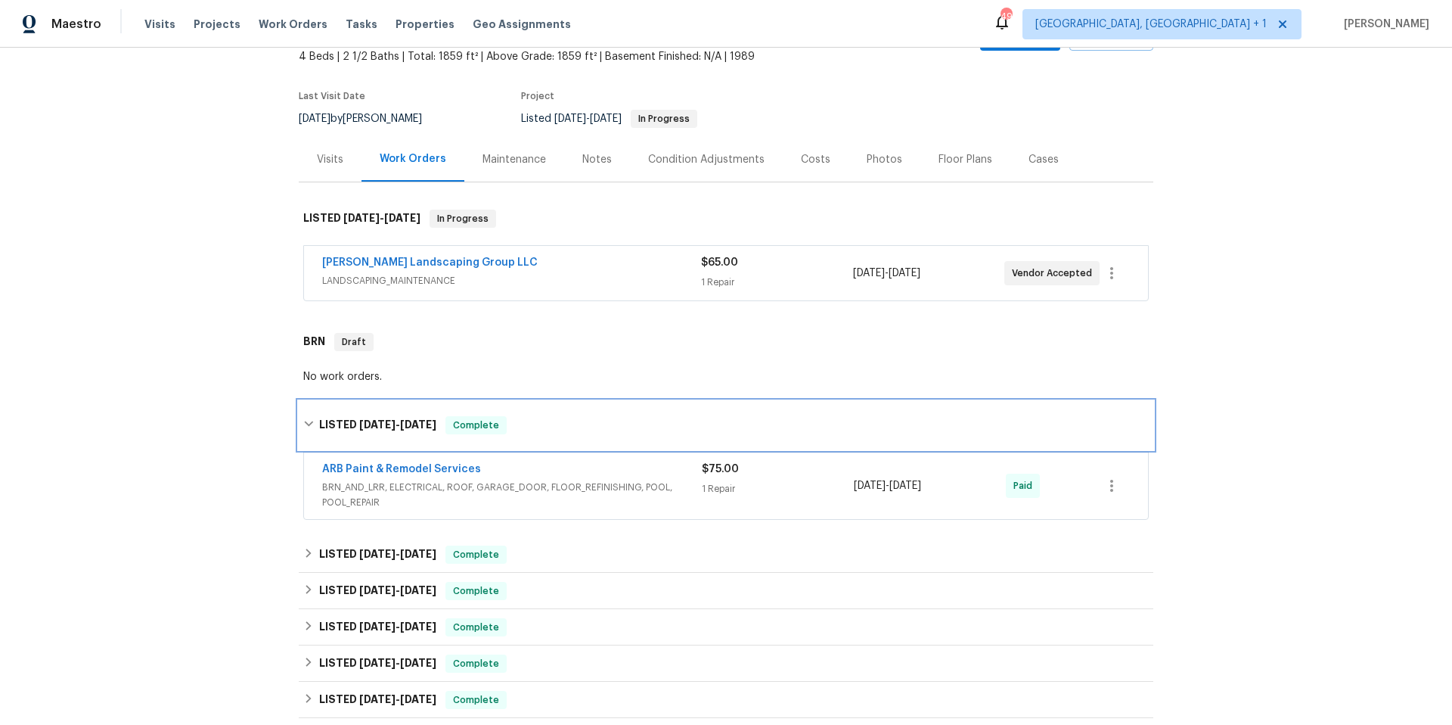
scroll to position [265, 0]
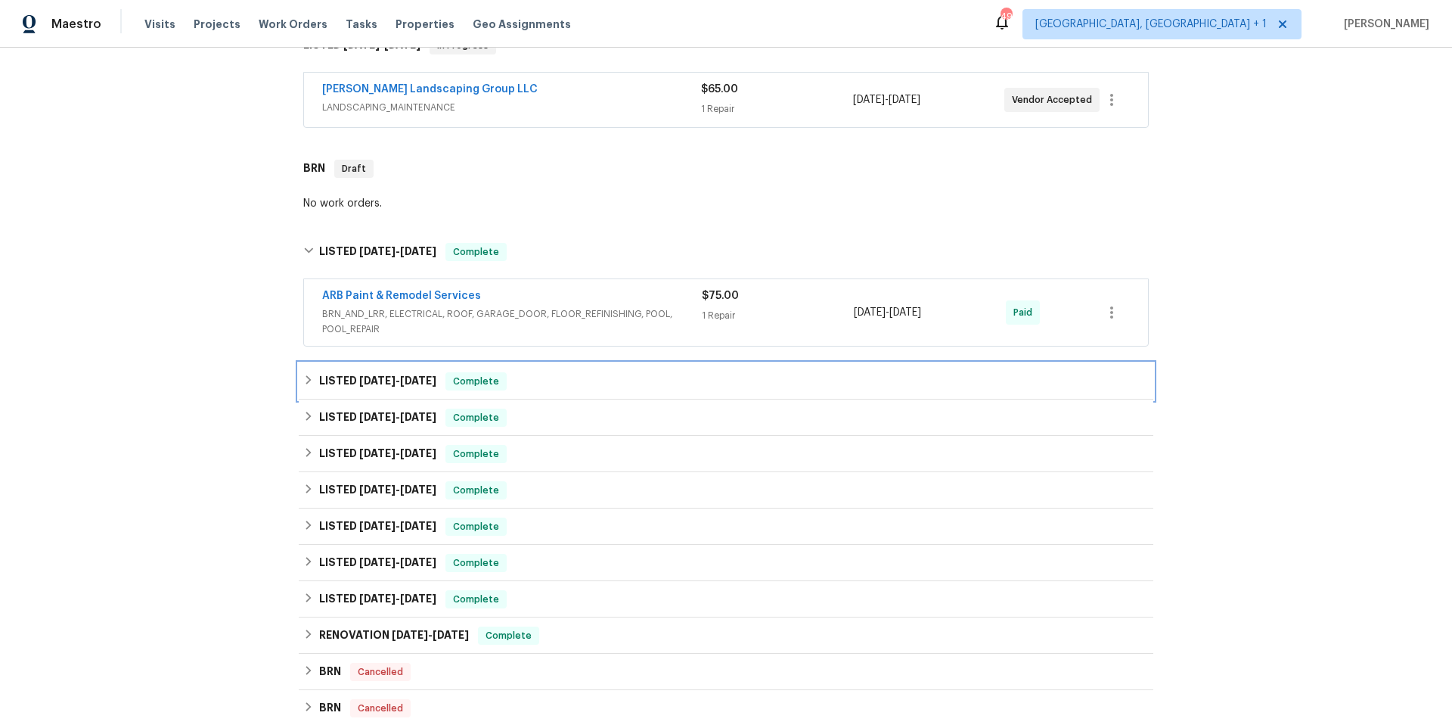
click at [571, 377] on div "LISTED 7/24/25 - 7/26/25 Complete" at bounding box center [726, 381] width 846 height 18
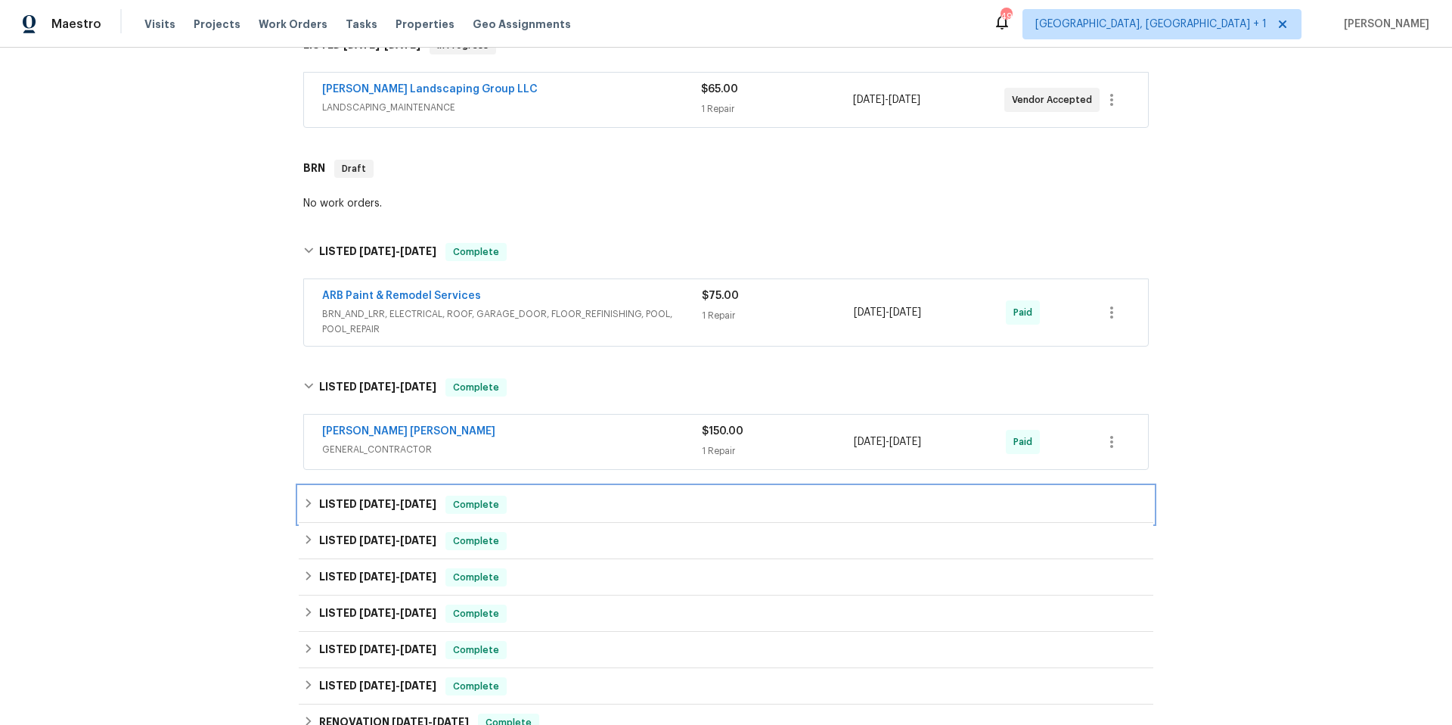
click at [581, 508] on div "LISTED 7/1/25 - 7/4/25 Complete" at bounding box center [726, 504] width 846 height 18
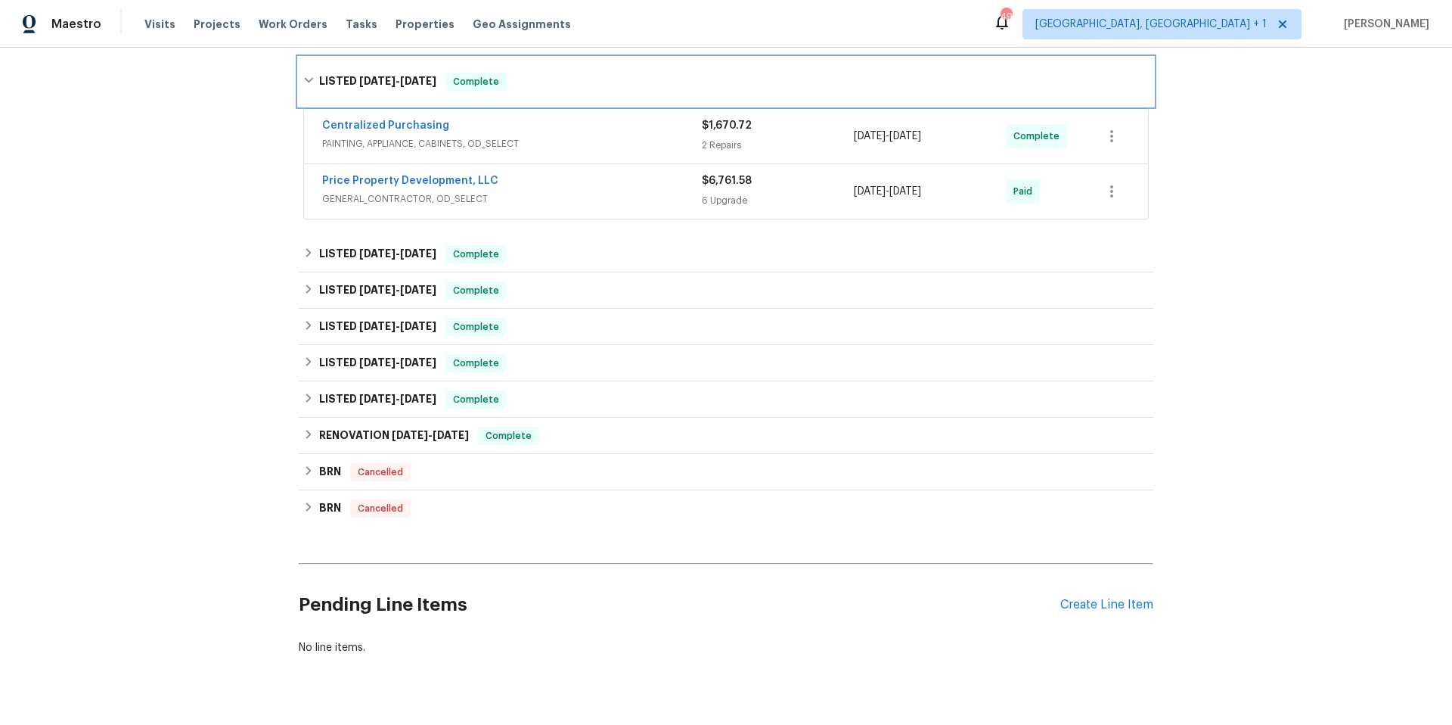
scroll to position [720, 0]
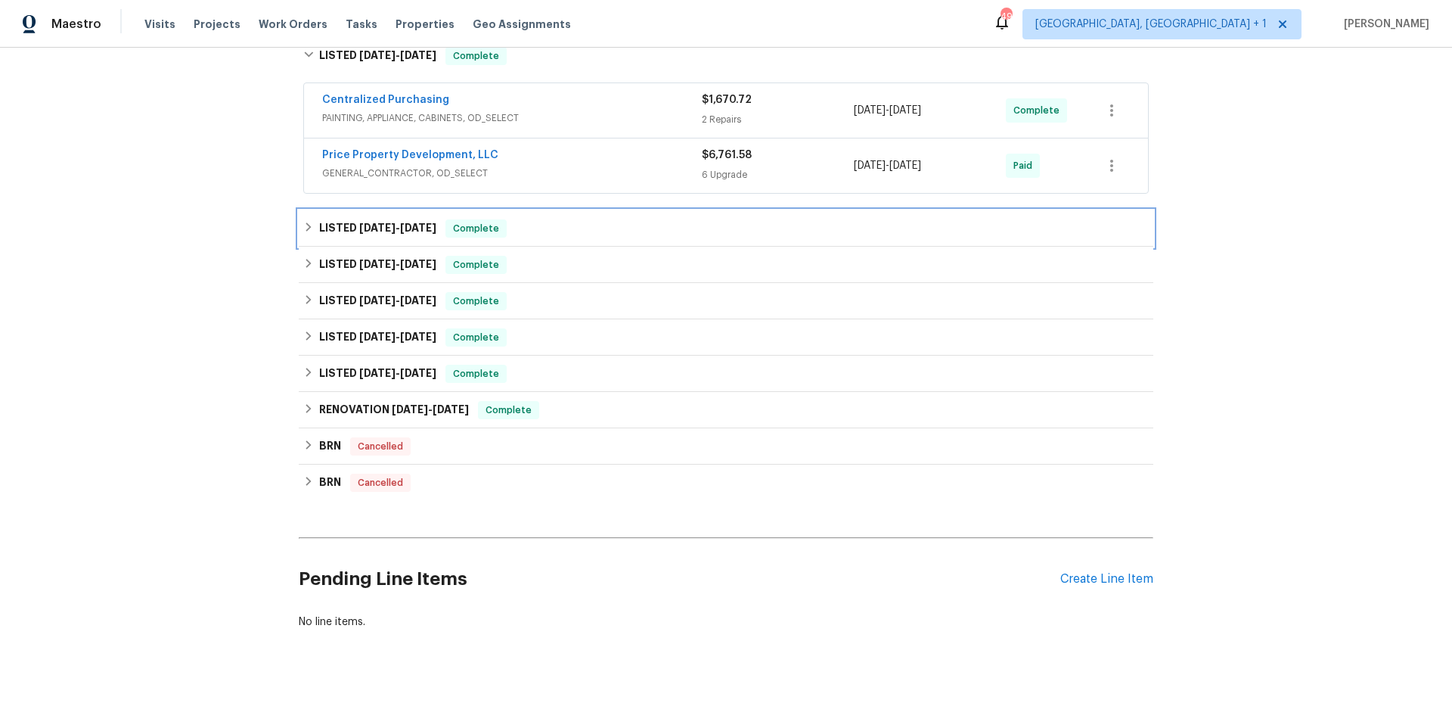
click at [594, 234] on div "LISTED 5/28/25 - 6/13/25 Complete" at bounding box center [726, 228] width 846 height 18
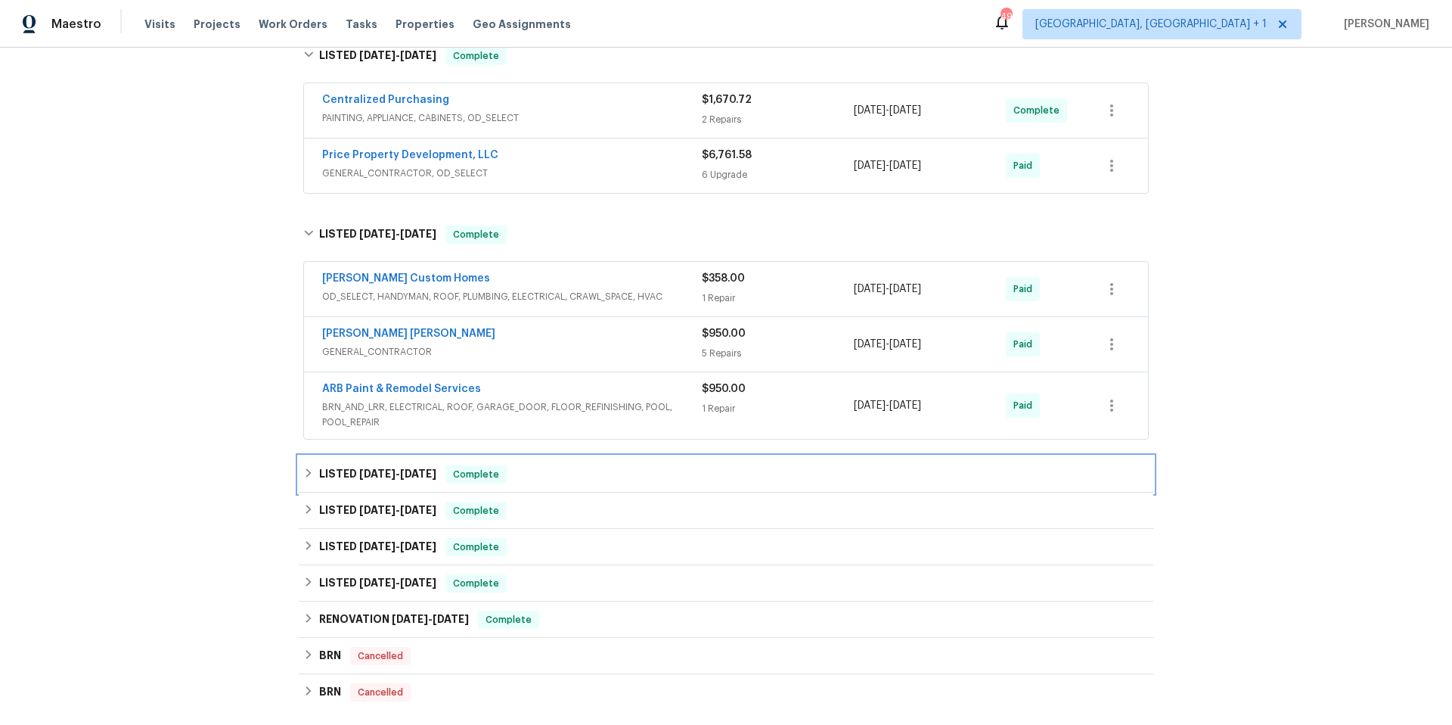
click at [590, 489] on div "LISTED 3/31/25 - 4/24/25 Complete" at bounding box center [726, 474] width 855 height 36
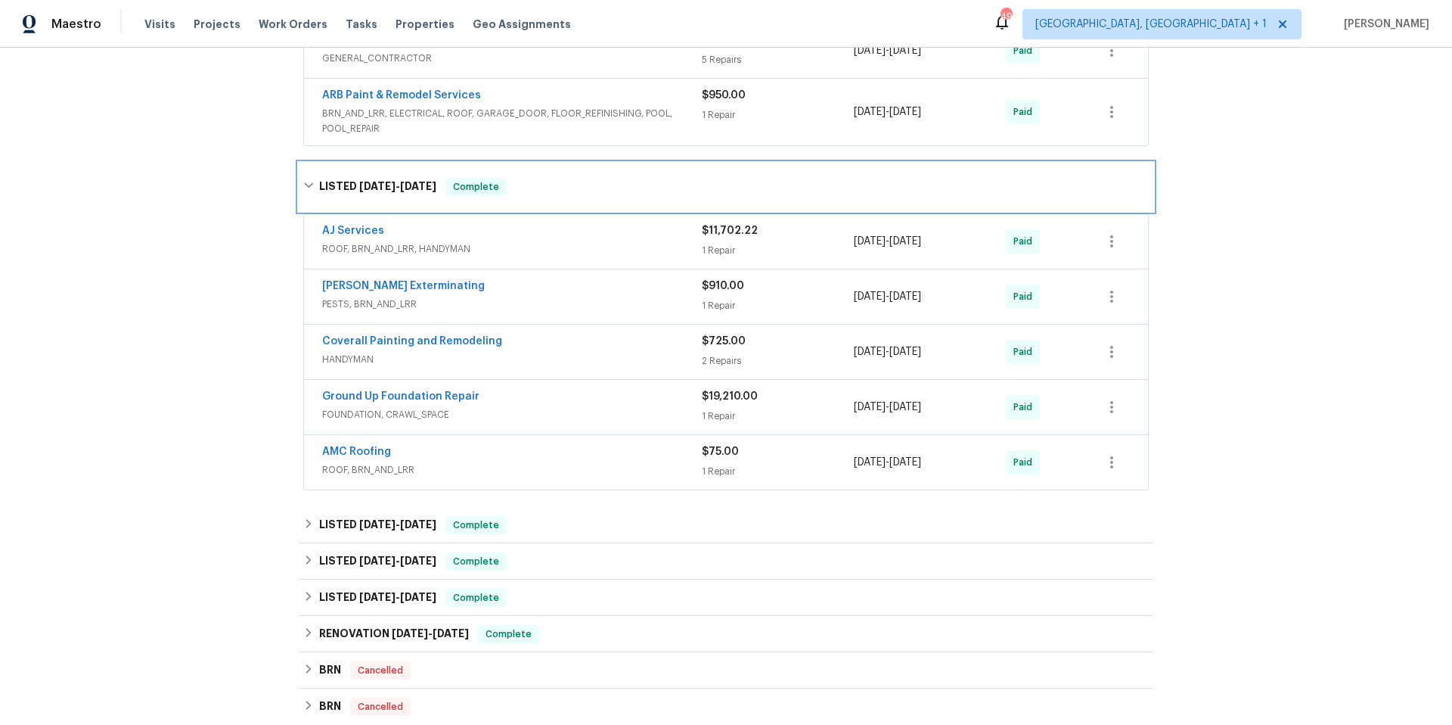
scroll to position [1056, 0]
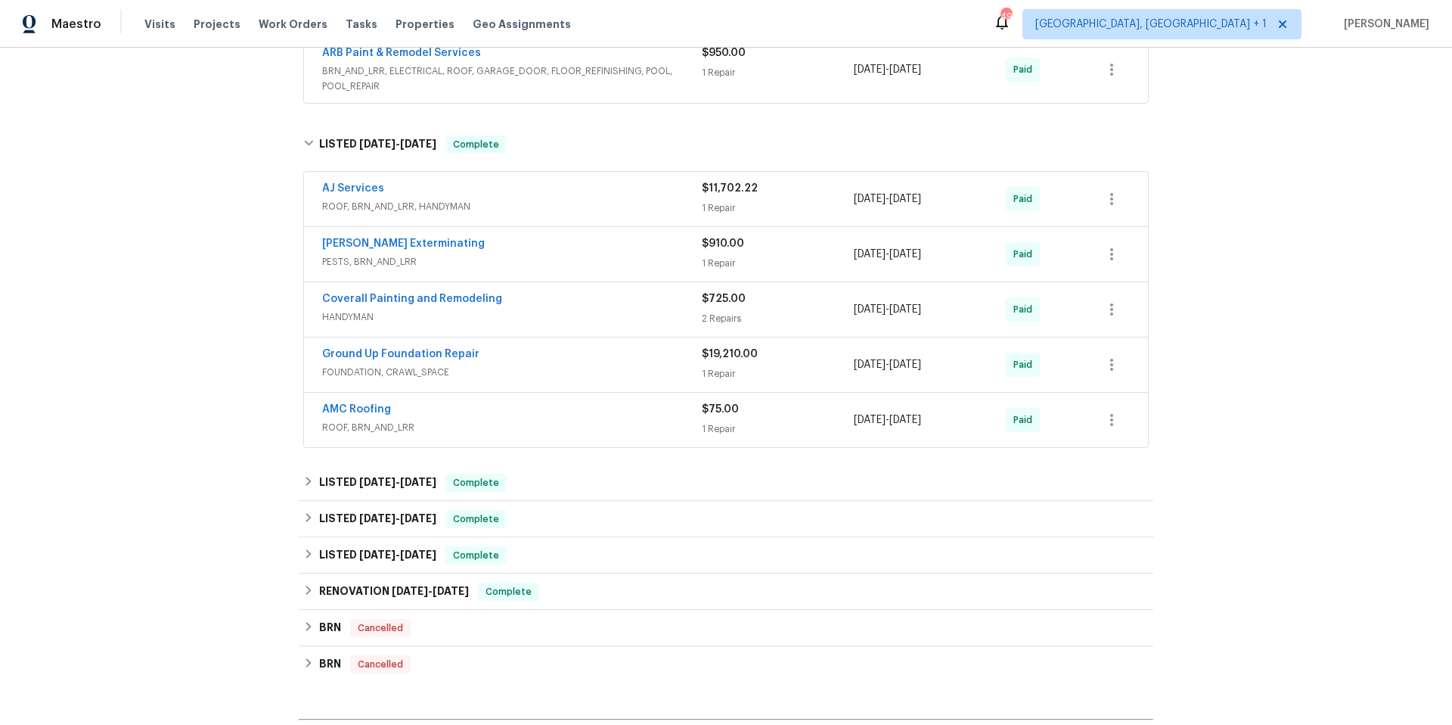
click at [601, 360] on div "Ground Up Foundation Repair" at bounding box center [512, 355] width 380 height 18
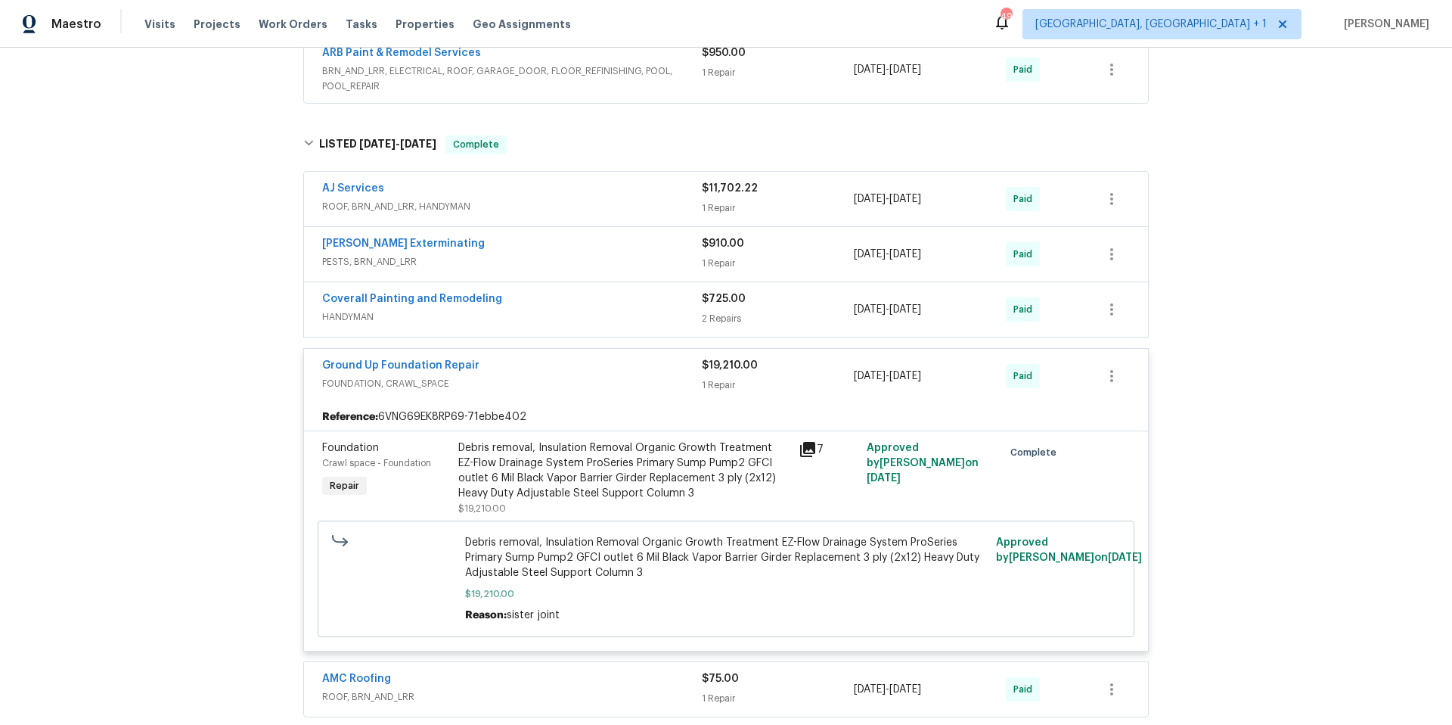
click at [598, 368] on div "Ground Up Foundation Repair" at bounding box center [512, 367] width 380 height 18
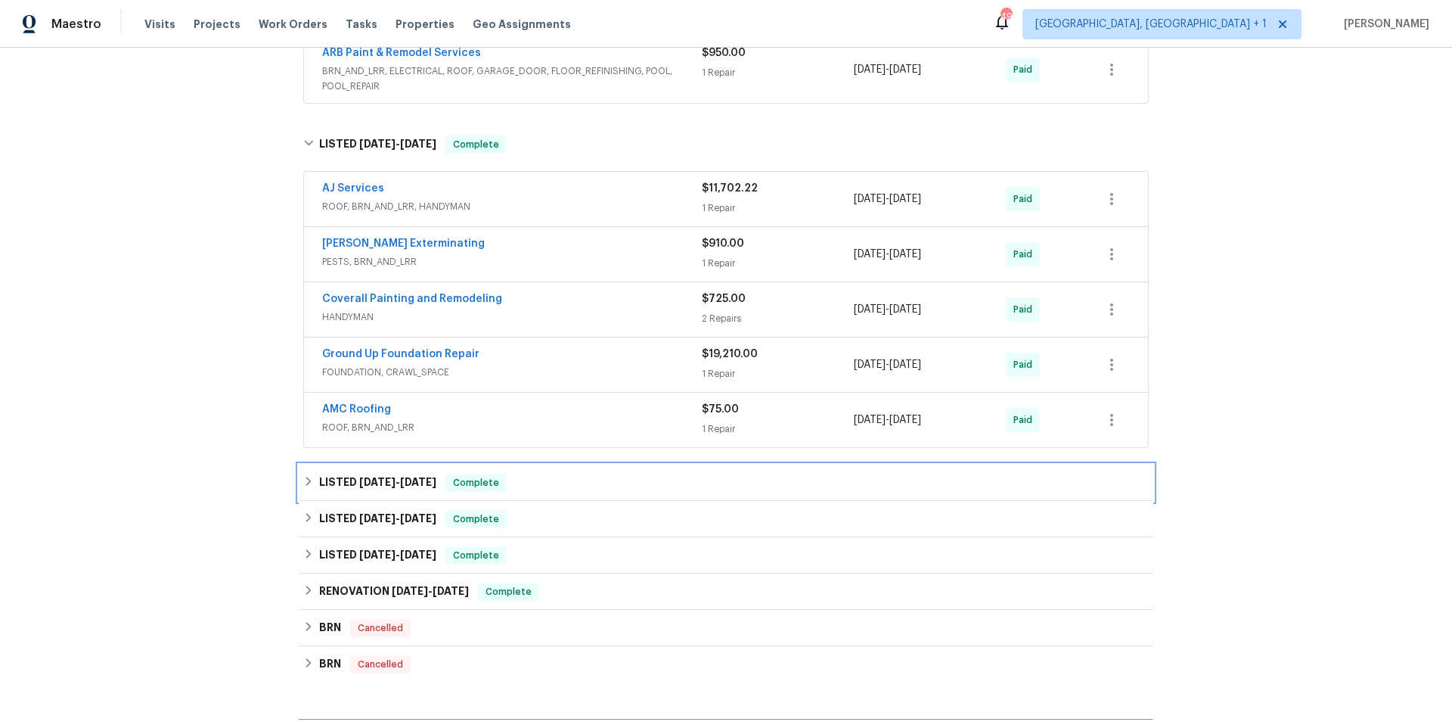
click at [589, 491] on div "LISTED 3/12/25 - 3/12/25 Complete" at bounding box center [726, 483] width 846 height 18
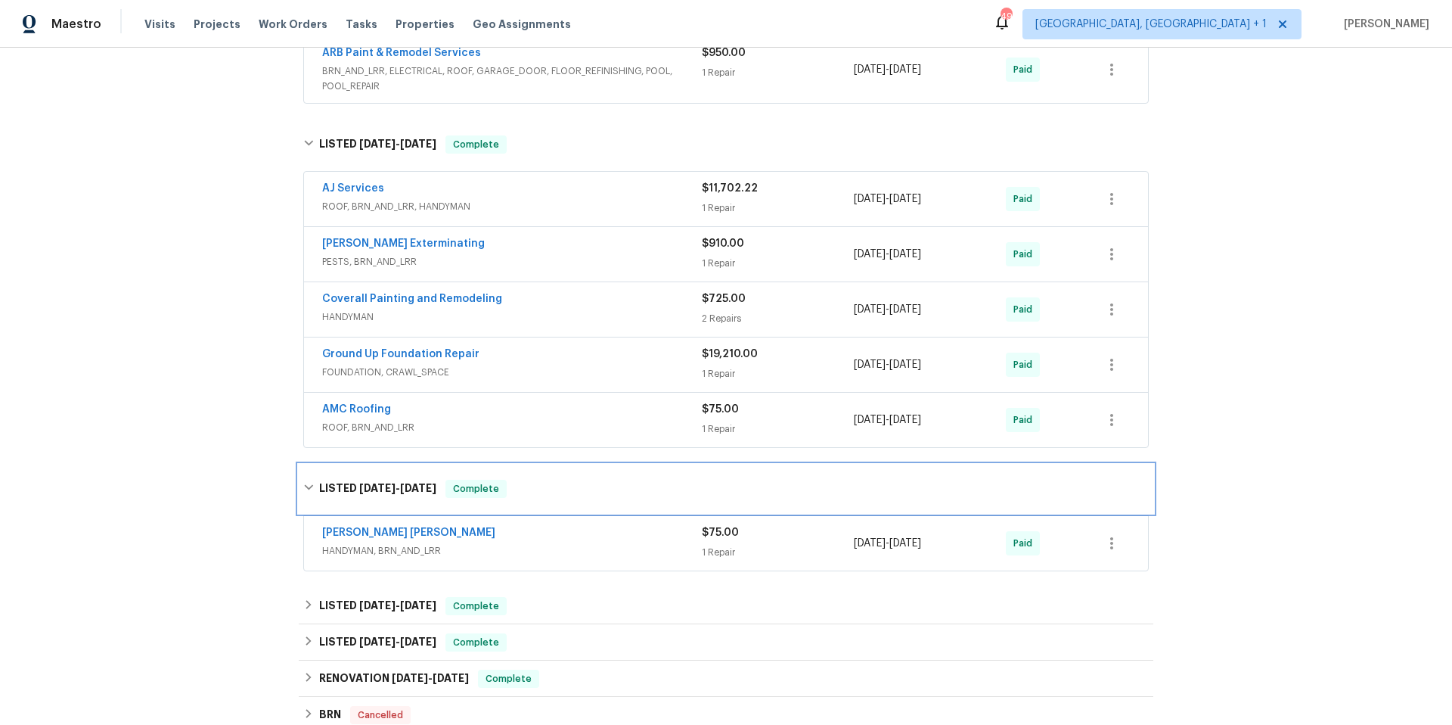
scroll to position [1343, 0]
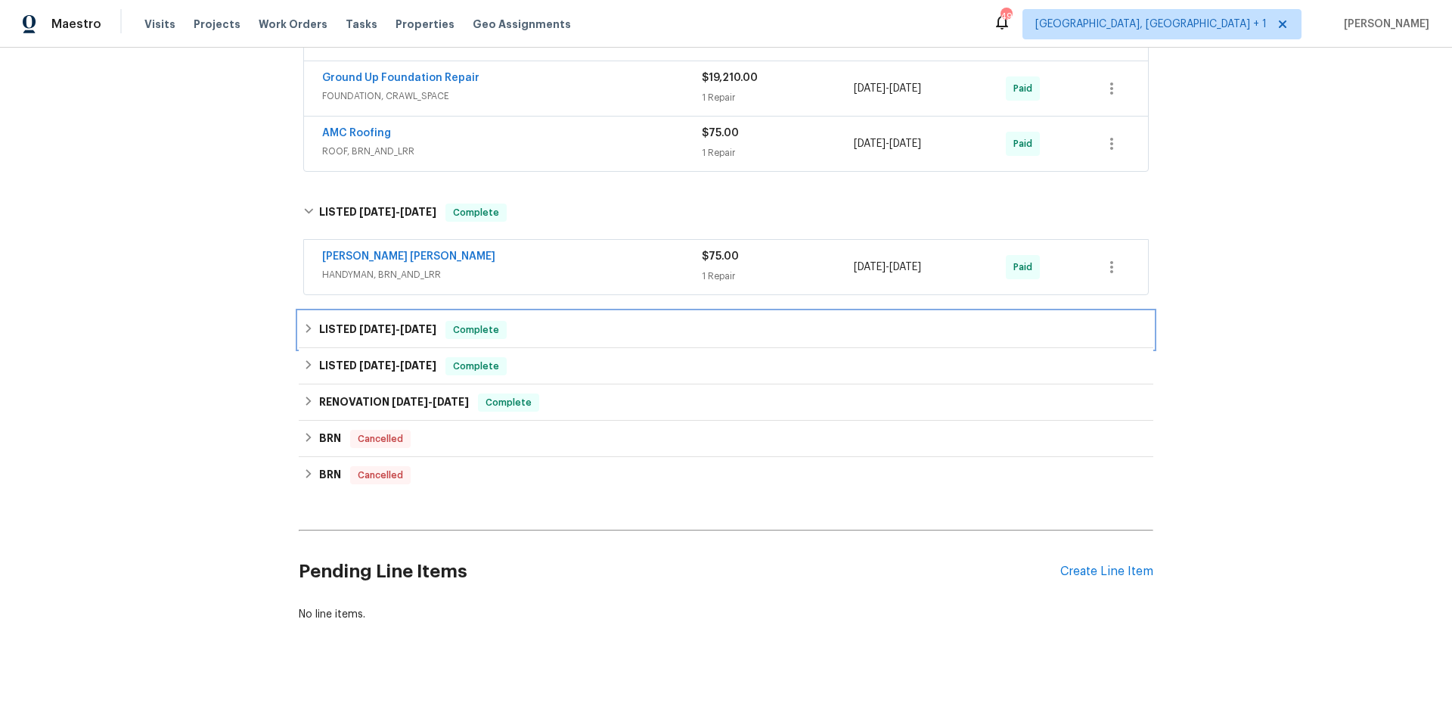
click at [592, 326] on div "LISTED 1/7/25 - 1/10/25 Complete" at bounding box center [726, 330] width 846 height 18
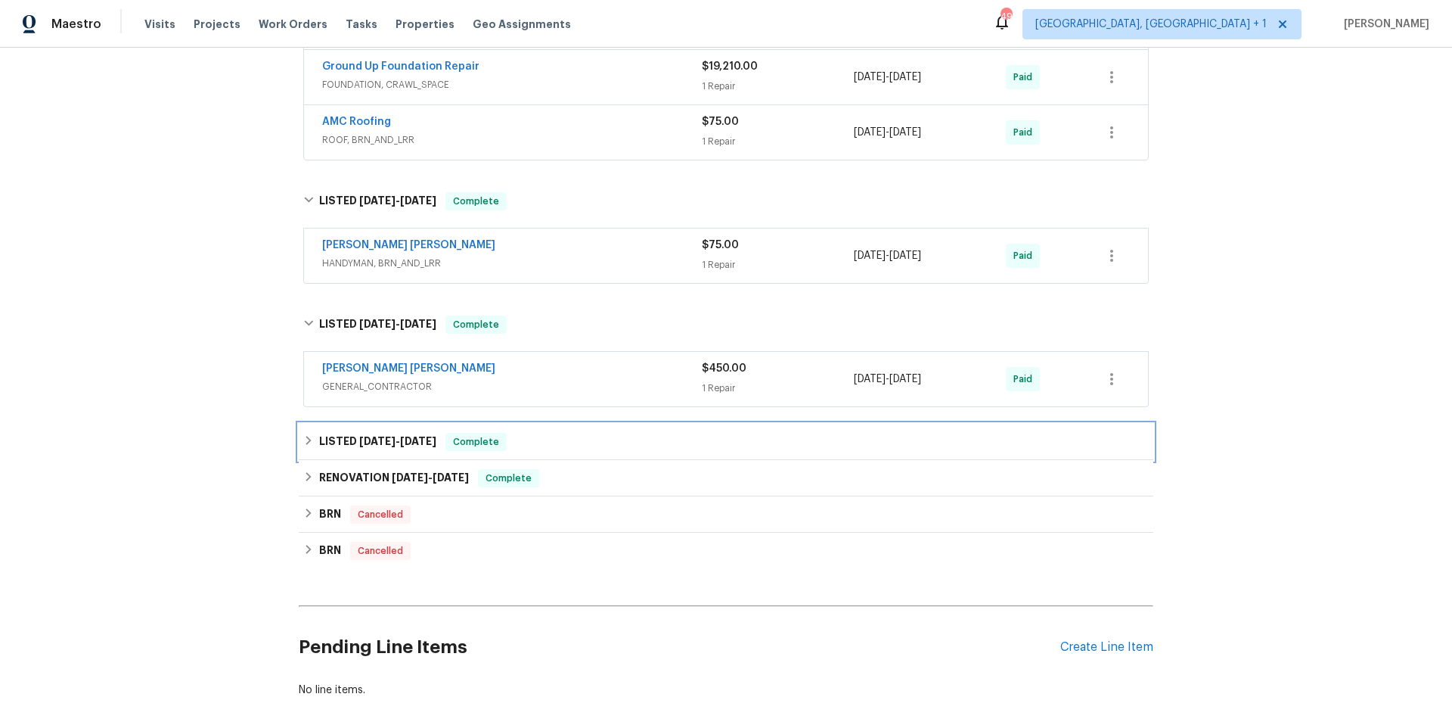
click at [595, 444] on div "LISTED 12/28/24 - 12/30/24 Complete" at bounding box center [726, 442] width 846 height 18
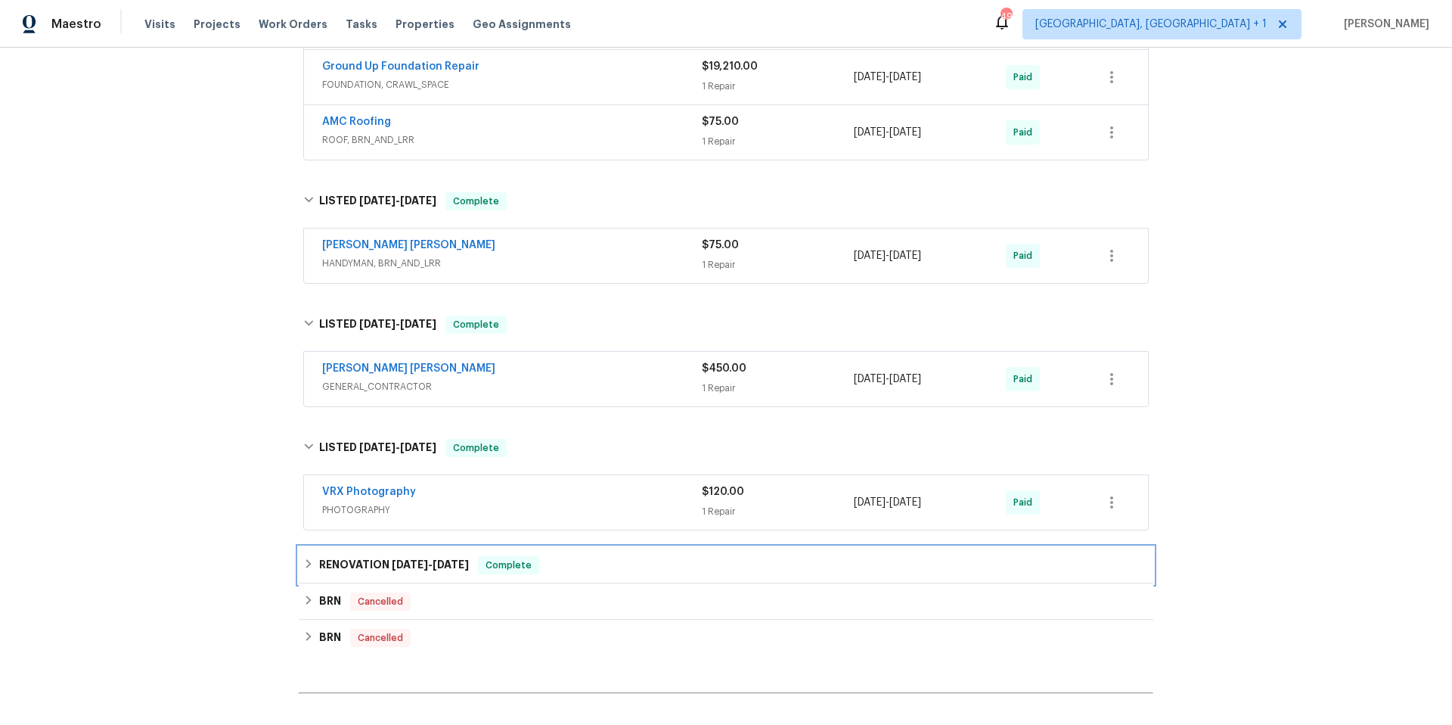
click at [596, 554] on div "RENOVATION 12/19/24 - 12/27/24 Complete" at bounding box center [726, 565] width 855 height 36
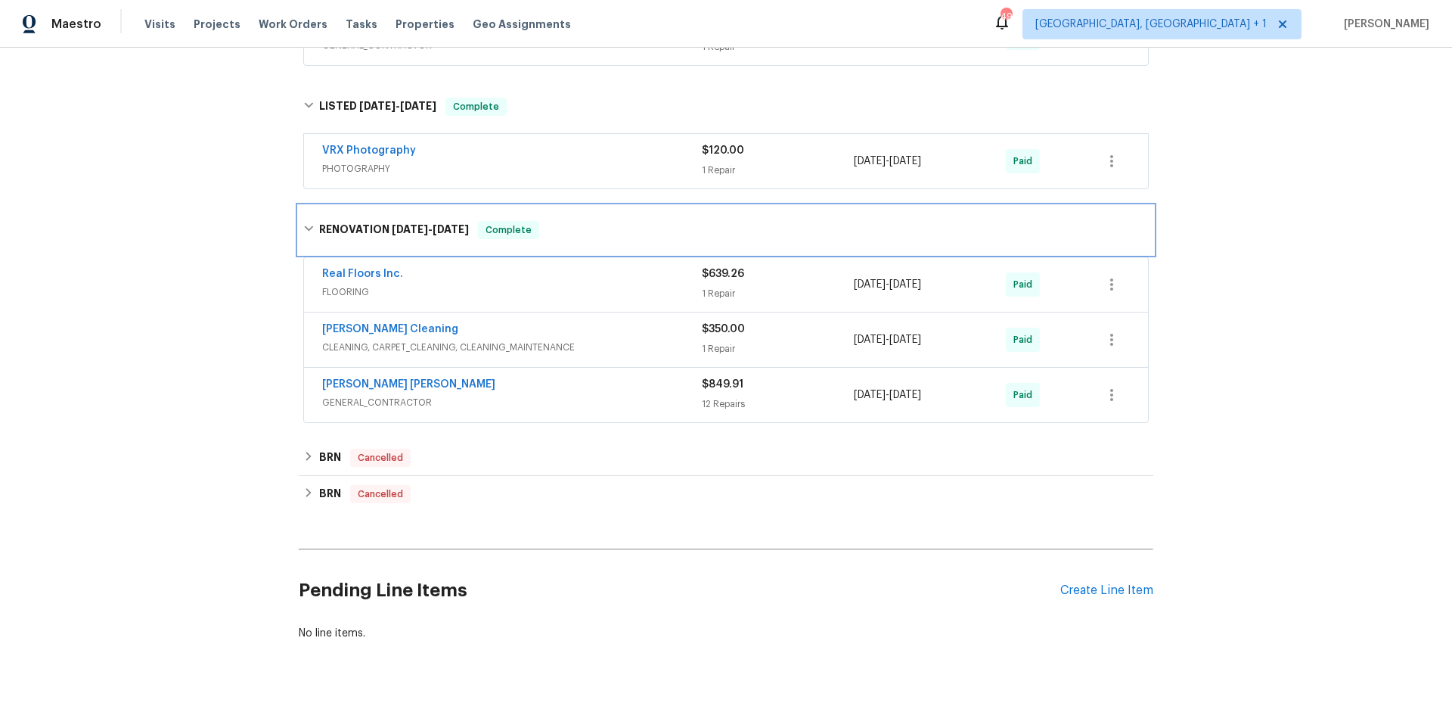
scroll to position [1715, 0]
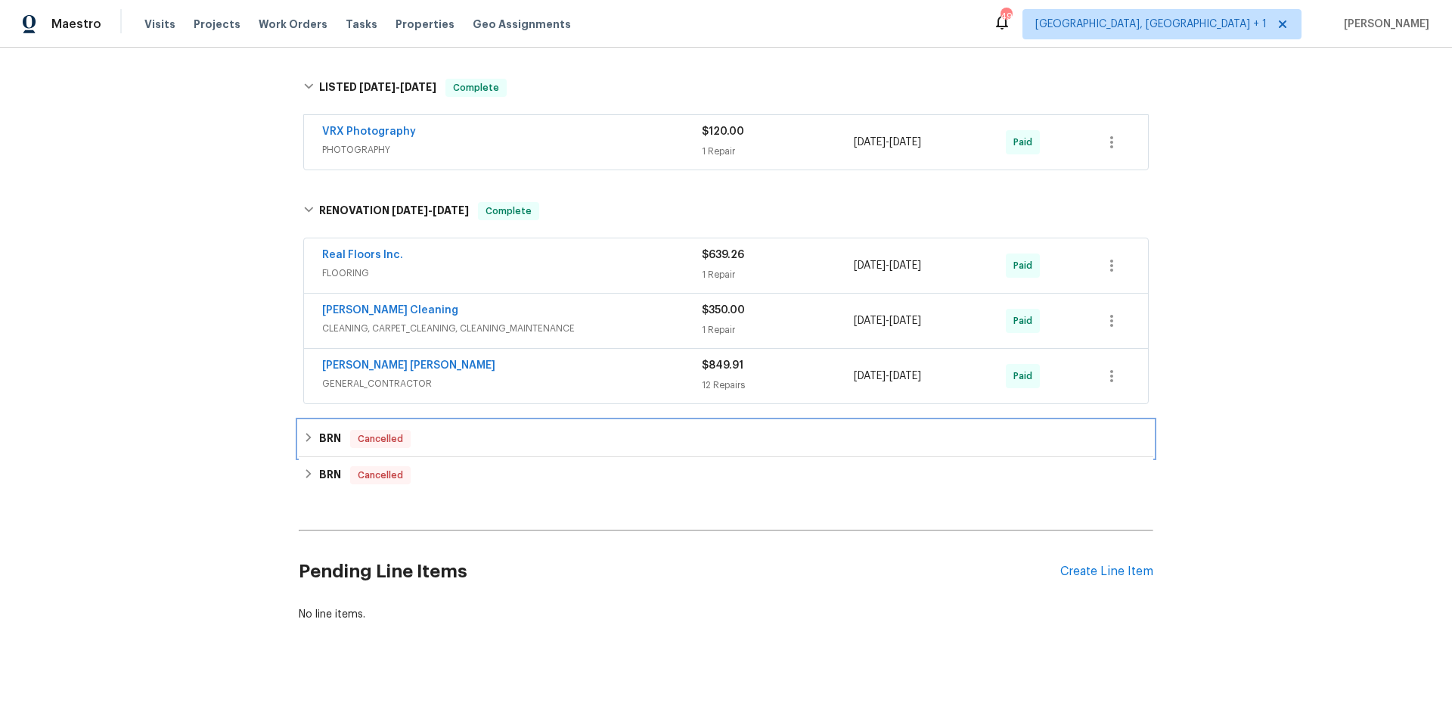
click at [571, 439] on div "BRN Cancelled" at bounding box center [726, 439] width 855 height 36
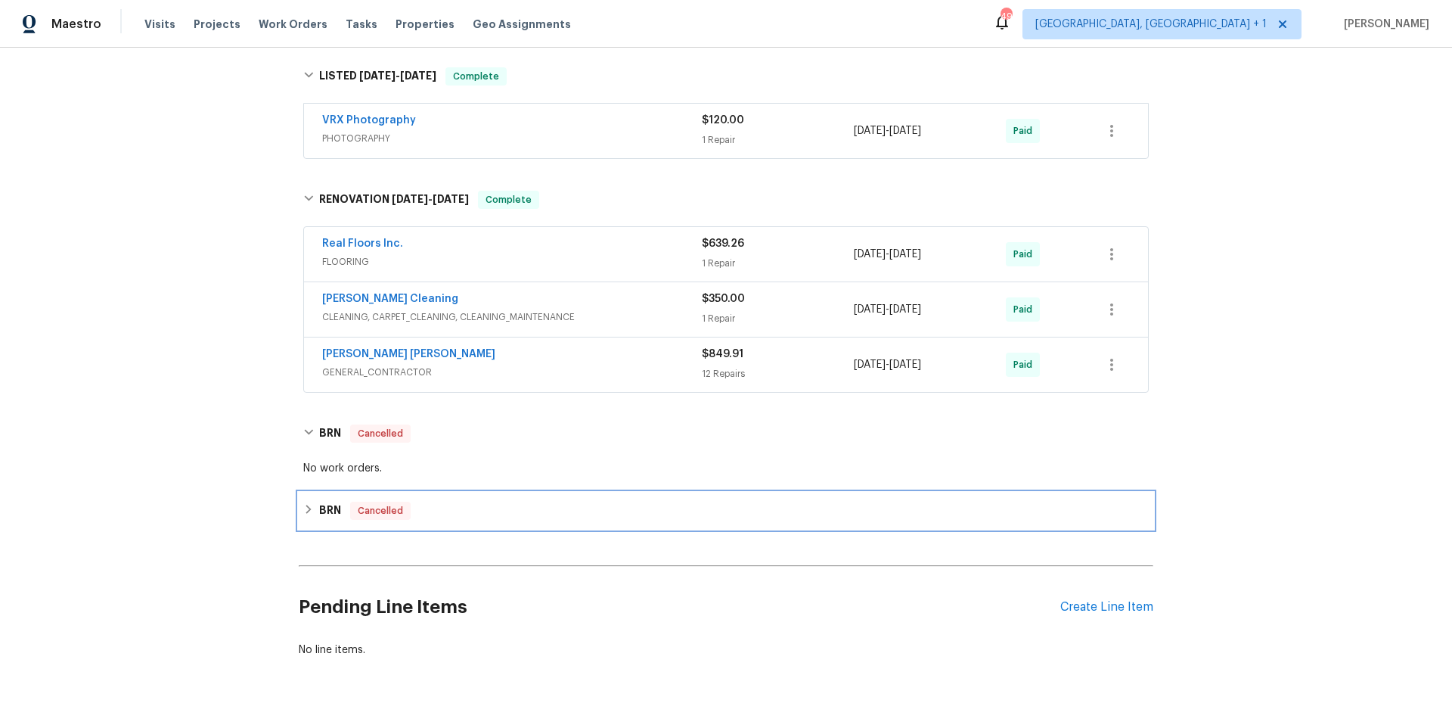
click at [598, 512] on div "BRN Cancelled" at bounding box center [726, 510] width 846 height 18
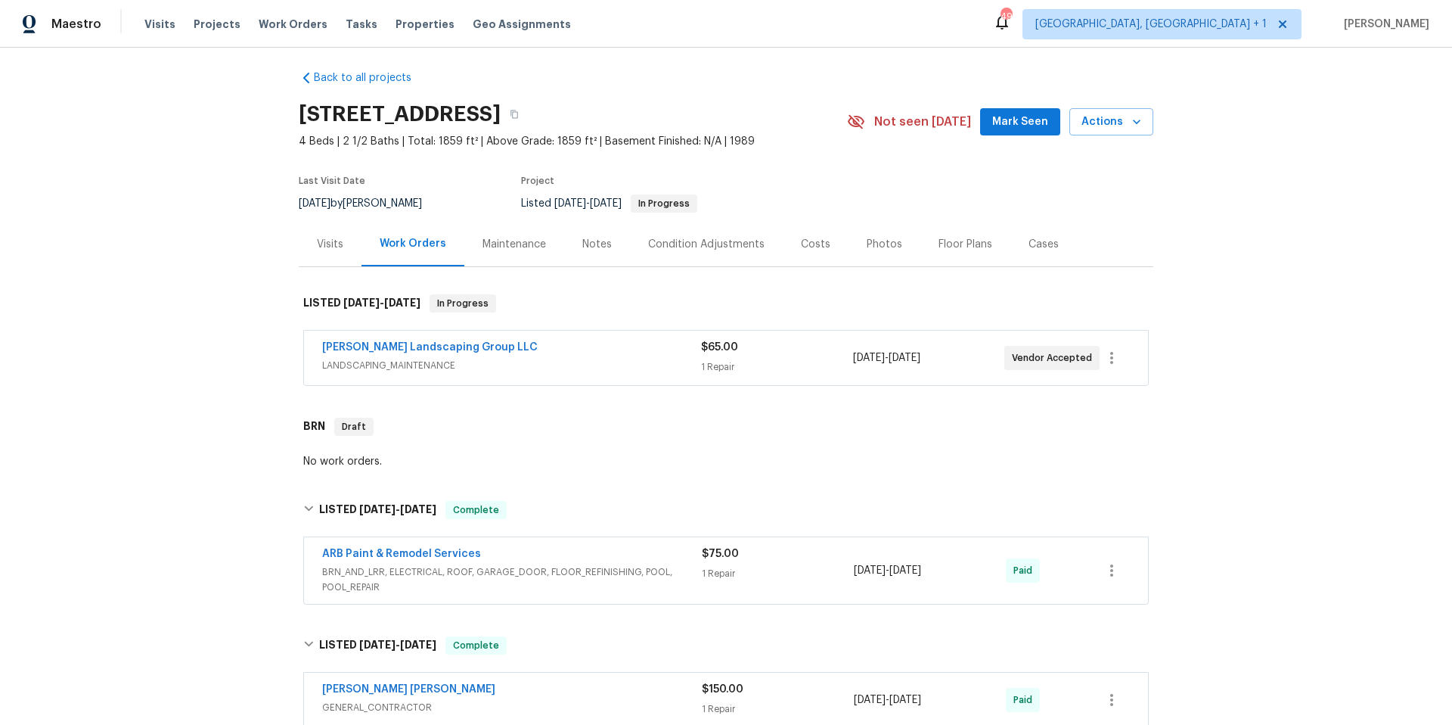
scroll to position [7, 0]
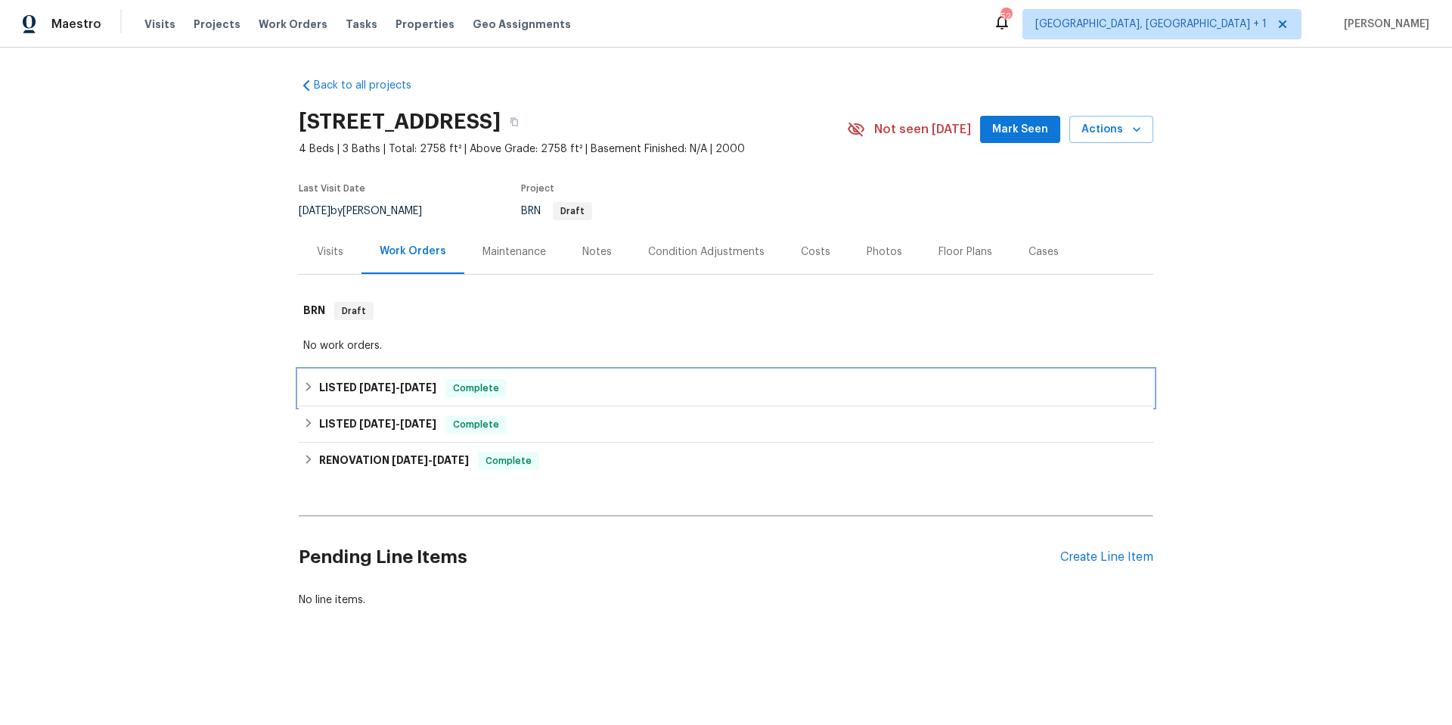
click at [599, 384] on div "LISTED [DATE] - [DATE] Complete" at bounding box center [726, 388] width 846 height 18
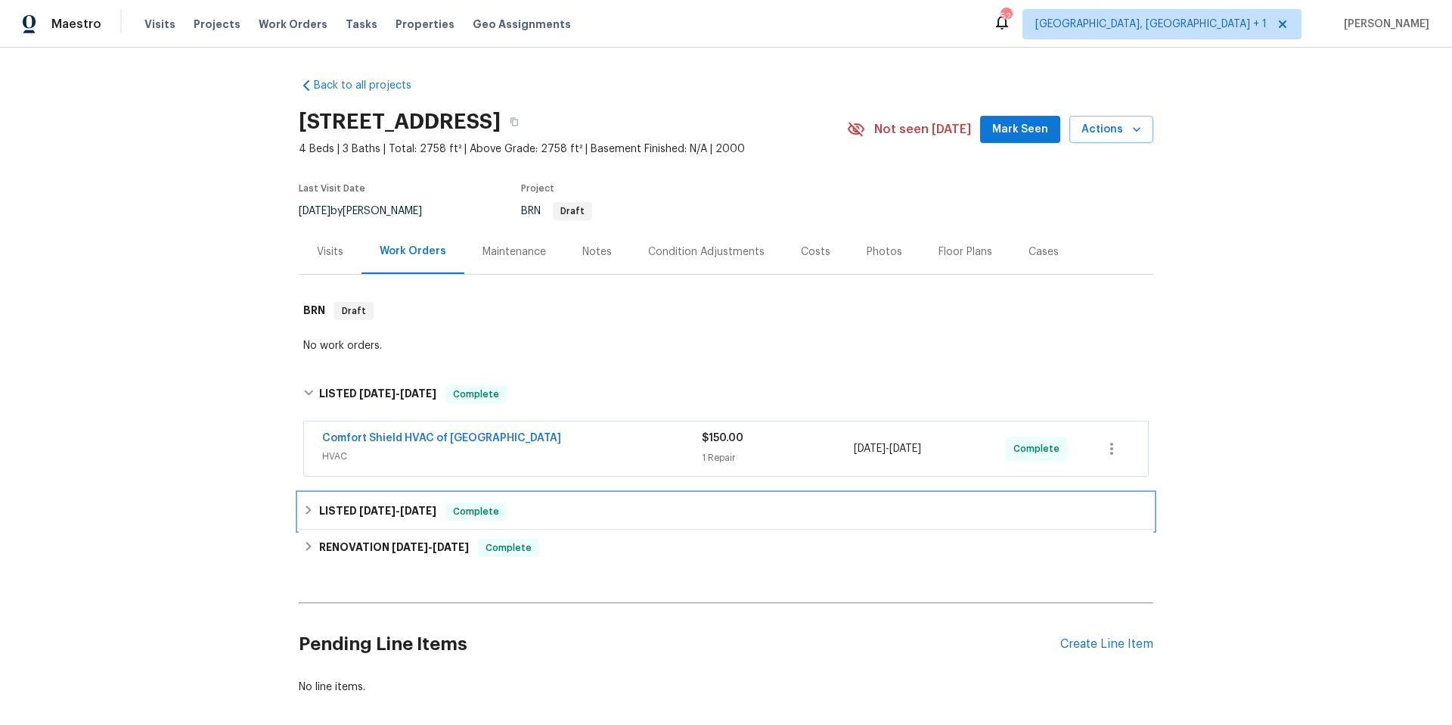
click at [564, 515] on div "LISTED [DATE] - [DATE] Complete" at bounding box center [726, 511] width 846 height 18
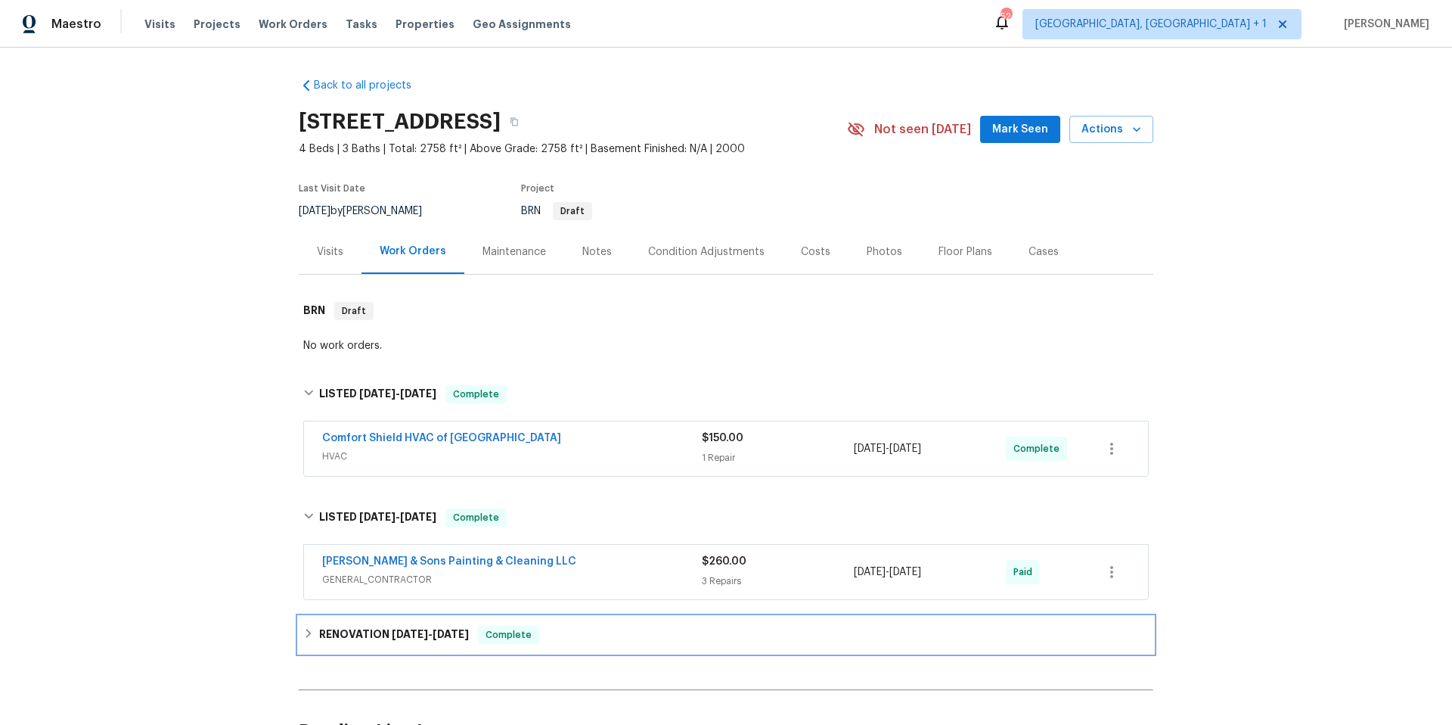
click at [583, 639] on div "RENOVATION [DATE] - [DATE] Complete" at bounding box center [726, 635] width 846 height 18
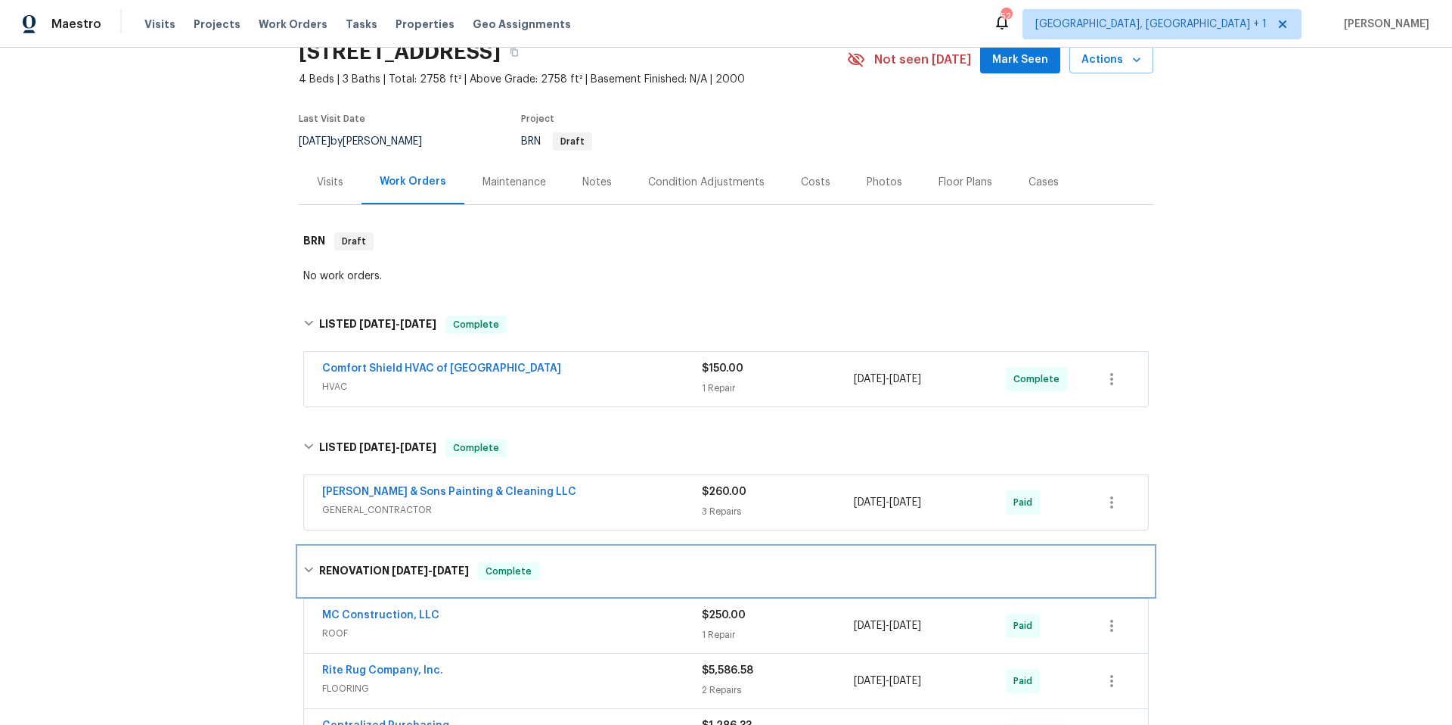
scroll to position [56, 0]
